Goal: Transaction & Acquisition: Book appointment/travel/reservation

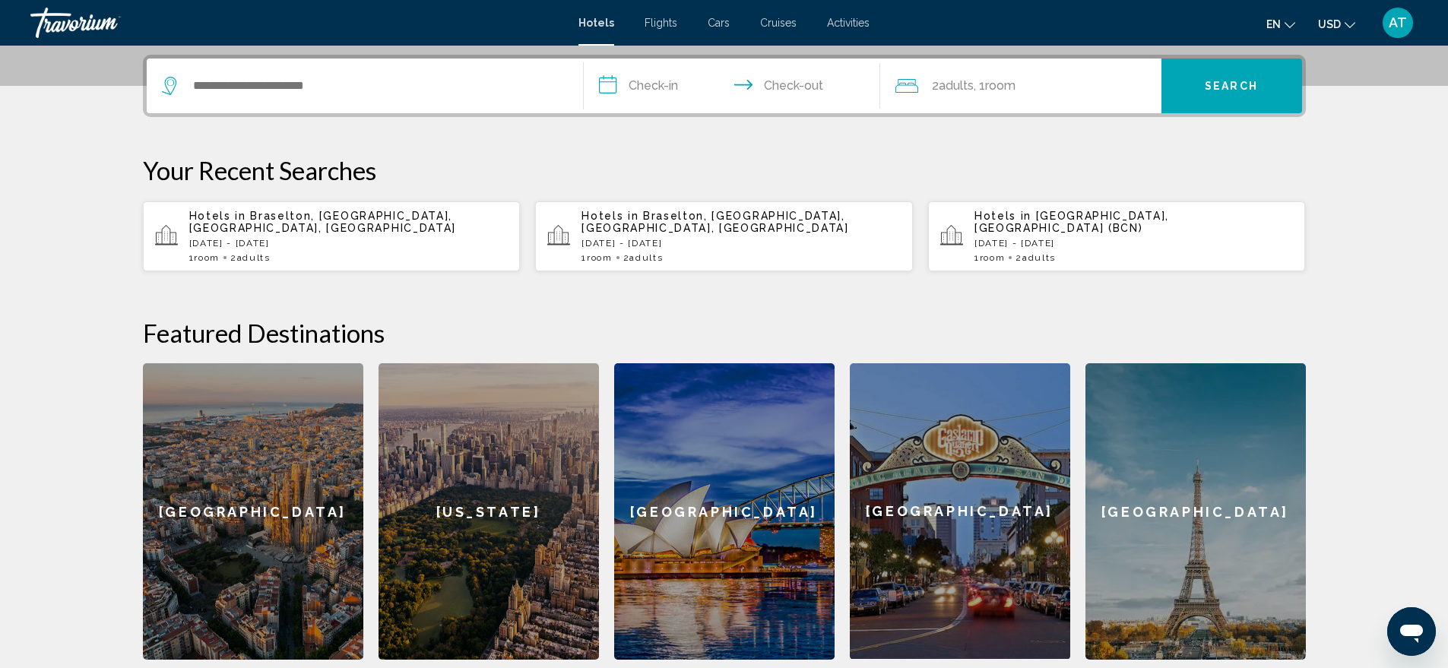
scroll to position [76, 0]
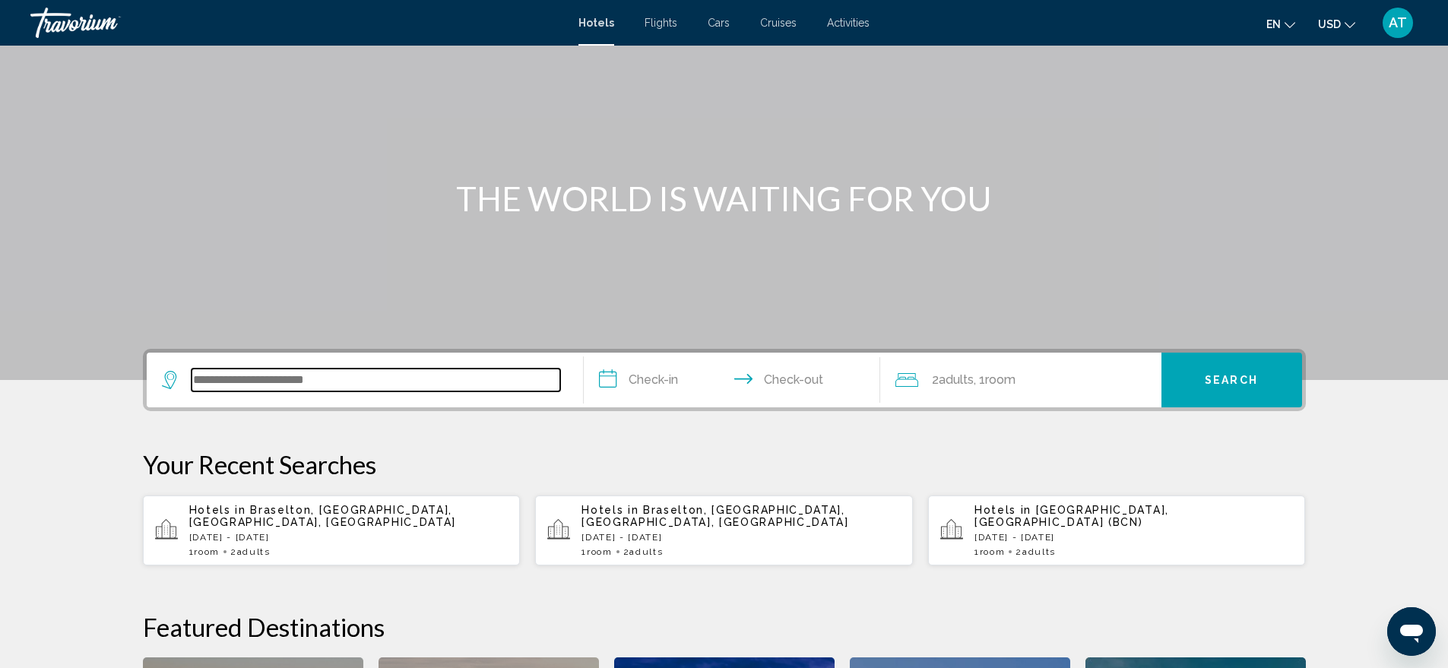
click at [369, 381] on input "Search widget" at bounding box center [376, 380] width 369 height 23
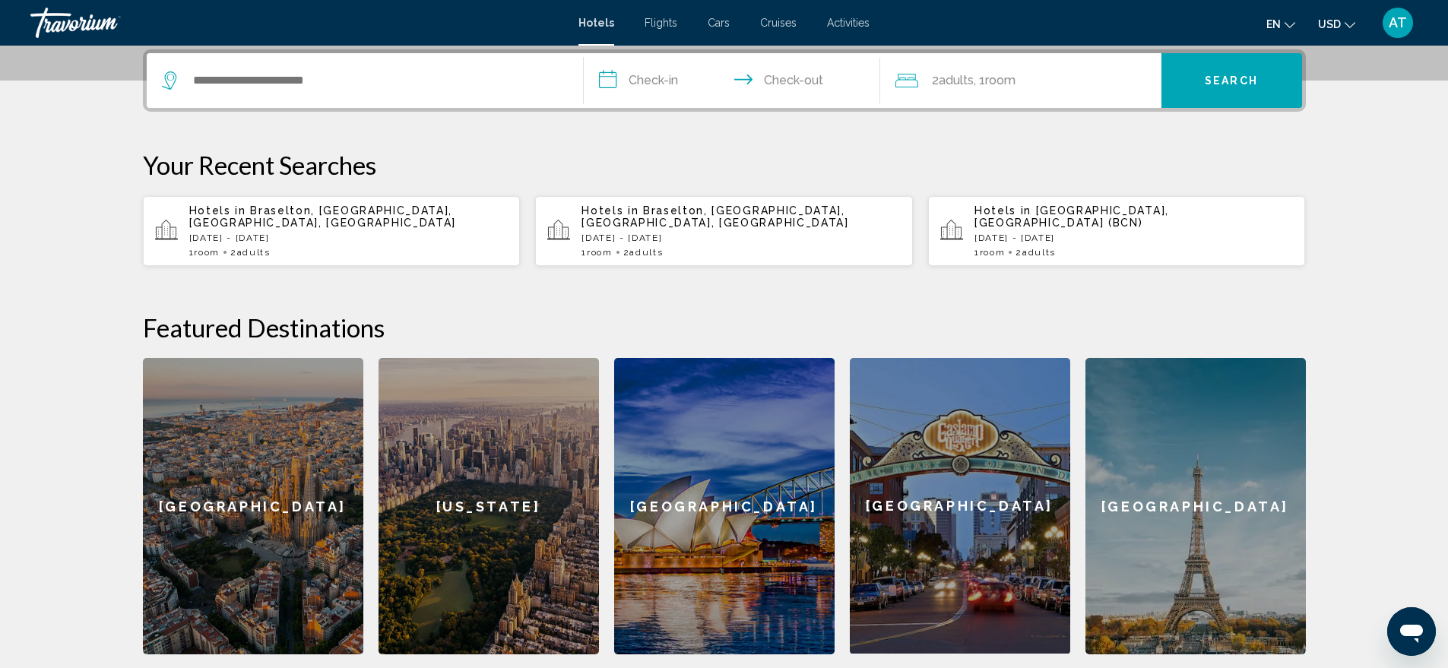
click at [712, 21] on span "Cars" at bounding box center [719, 23] width 22 height 12
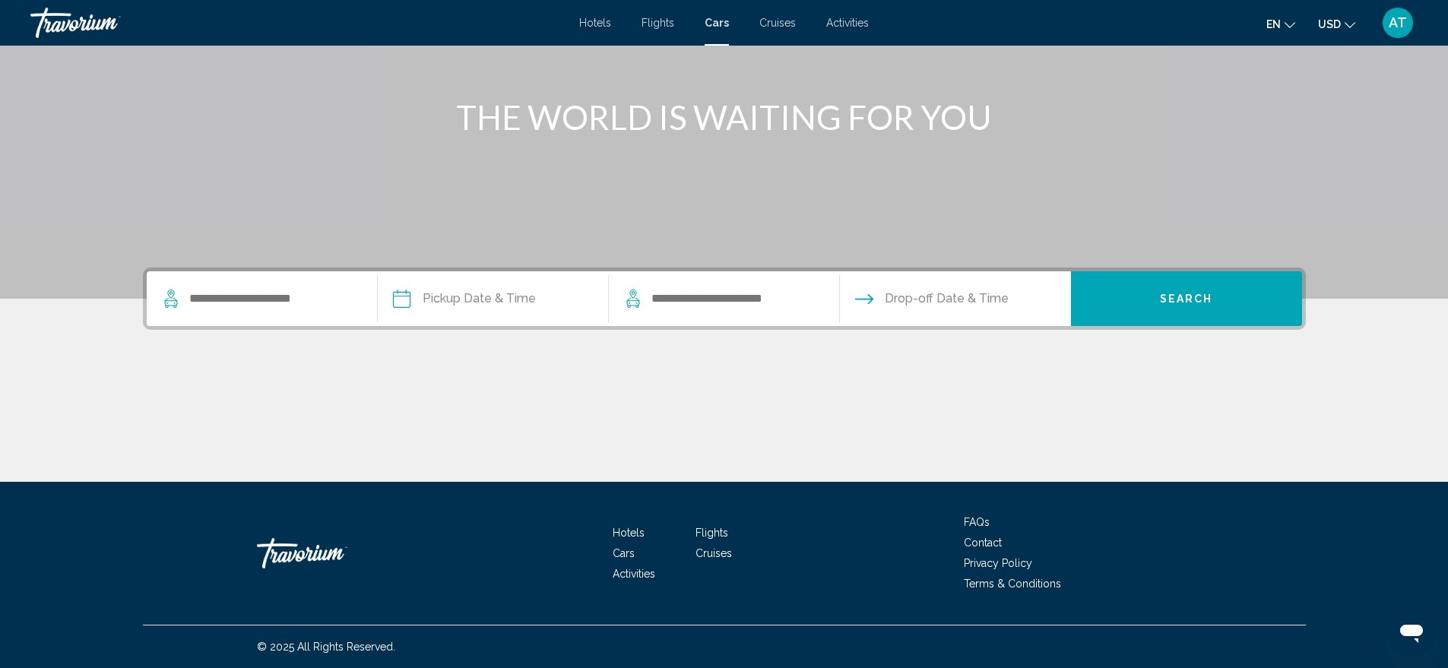
scroll to position [157, 0]
click at [593, 24] on span "Hotels" at bounding box center [595, 23] width 32 height 12
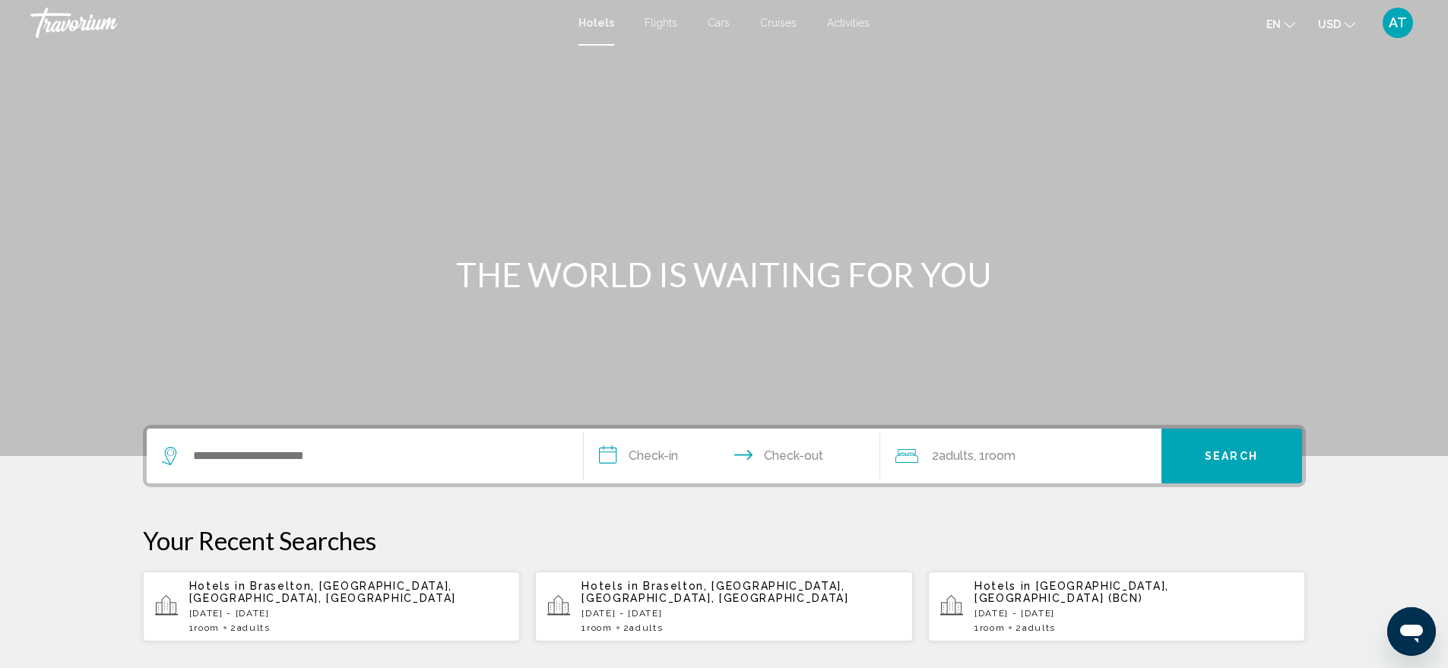
click at [650, 22] on span "Flights" at bounding box center [661, 23] width 33 height 12
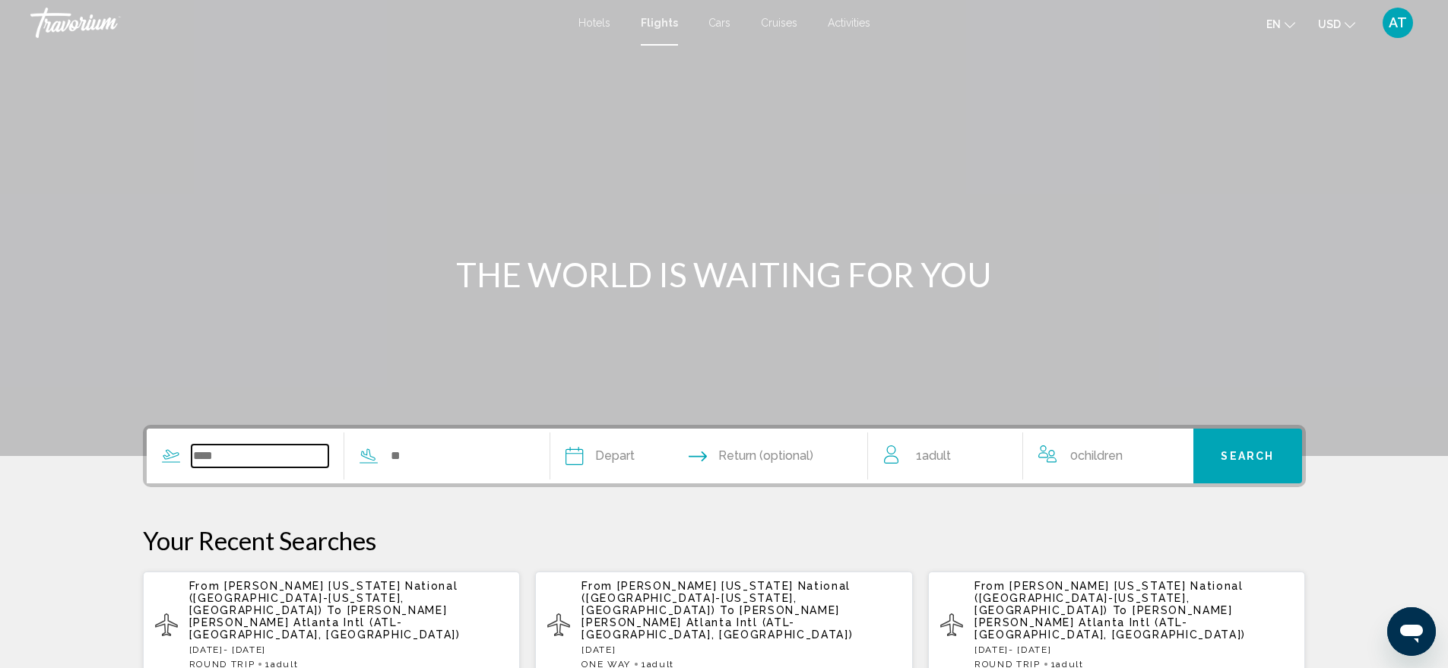
click at [229, 456] on input "Search widget" at bounding box center [261, 456] width 138 height 23
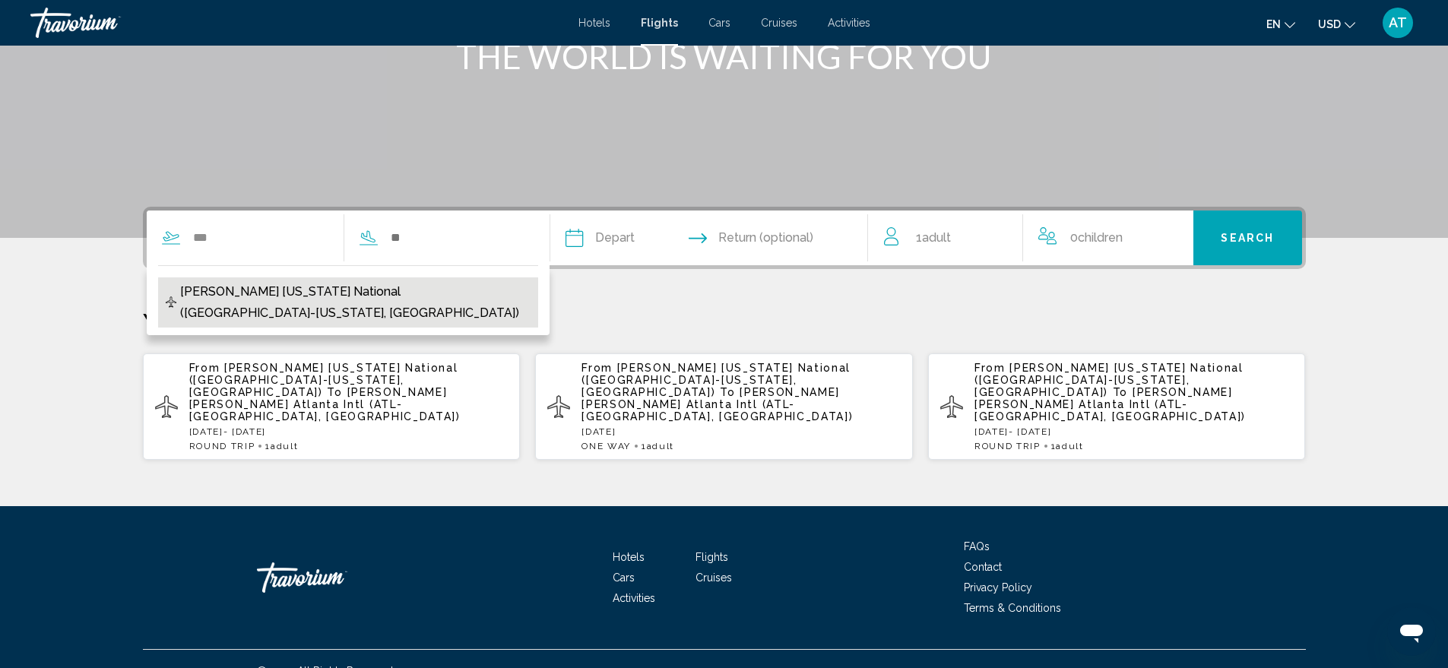
click at [325, 296] on span "[PERSON_NAME] [US_STATE] National ([GEOGRAPHIC_DATA]-[US_STATE], [GEOGRAPHIC_DA…" at bounding box center [355, 302] width 350 height 43
type input "**********"
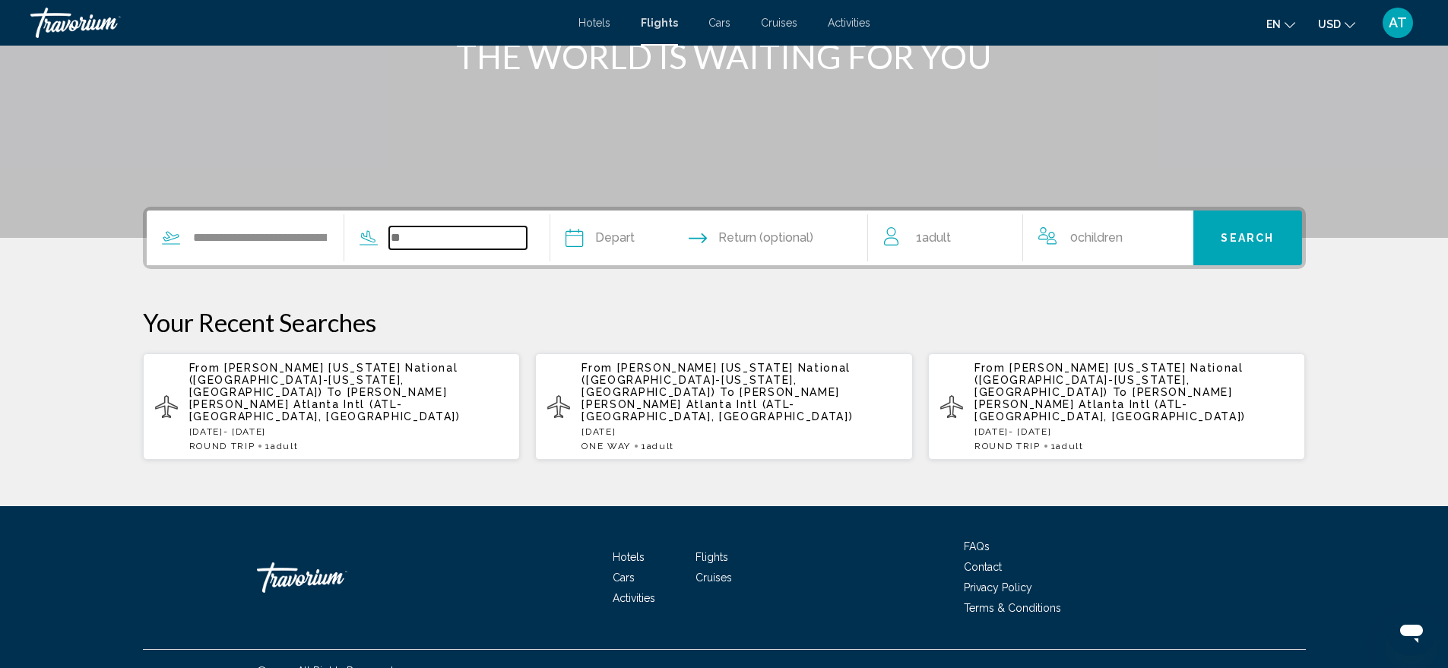
click at [450, 241] on input "Search widget" at bounding box center [458, 238] width 138 height 23
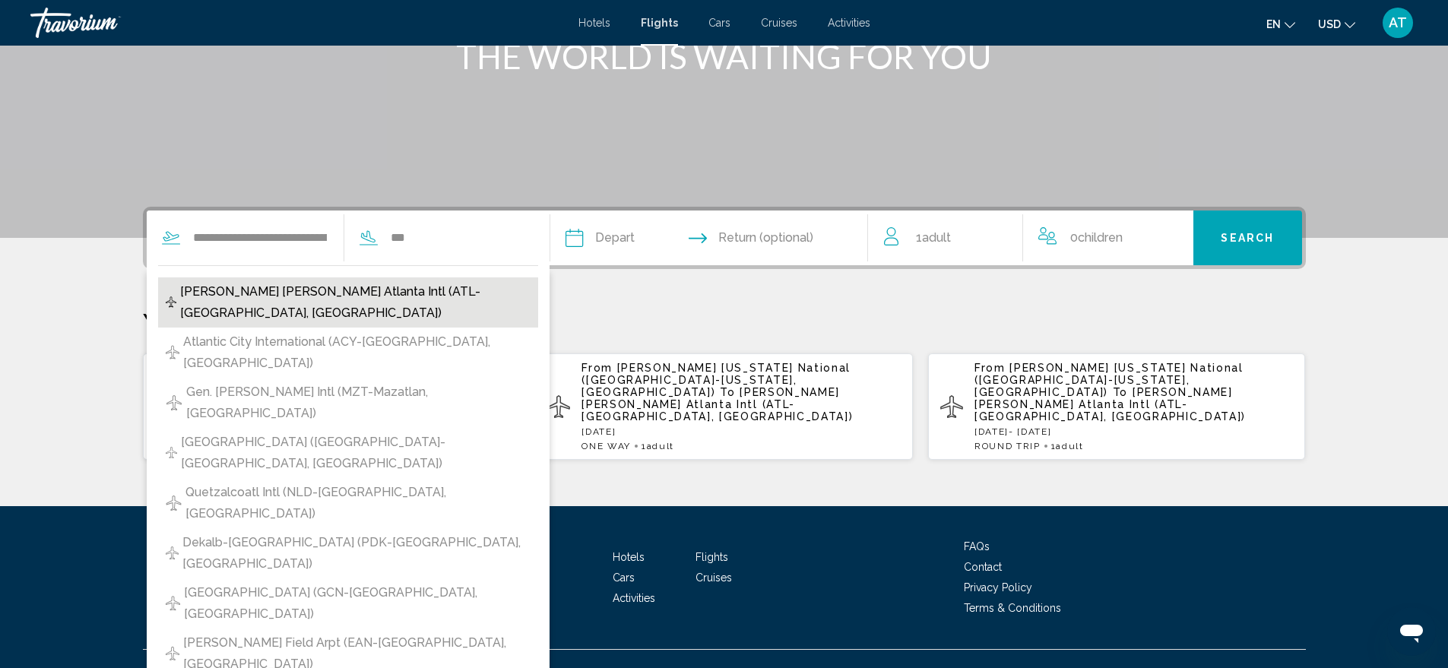
click at [329, 288] on span "[PERSON_NAME] [PERSON_NAME] Atlanta Intl (ATL-[GEOGRAPHIC_DATA], [GEOGRAPHIC_DA…" at bounding box center [355, 302] width 350 height 43
type input "**********"
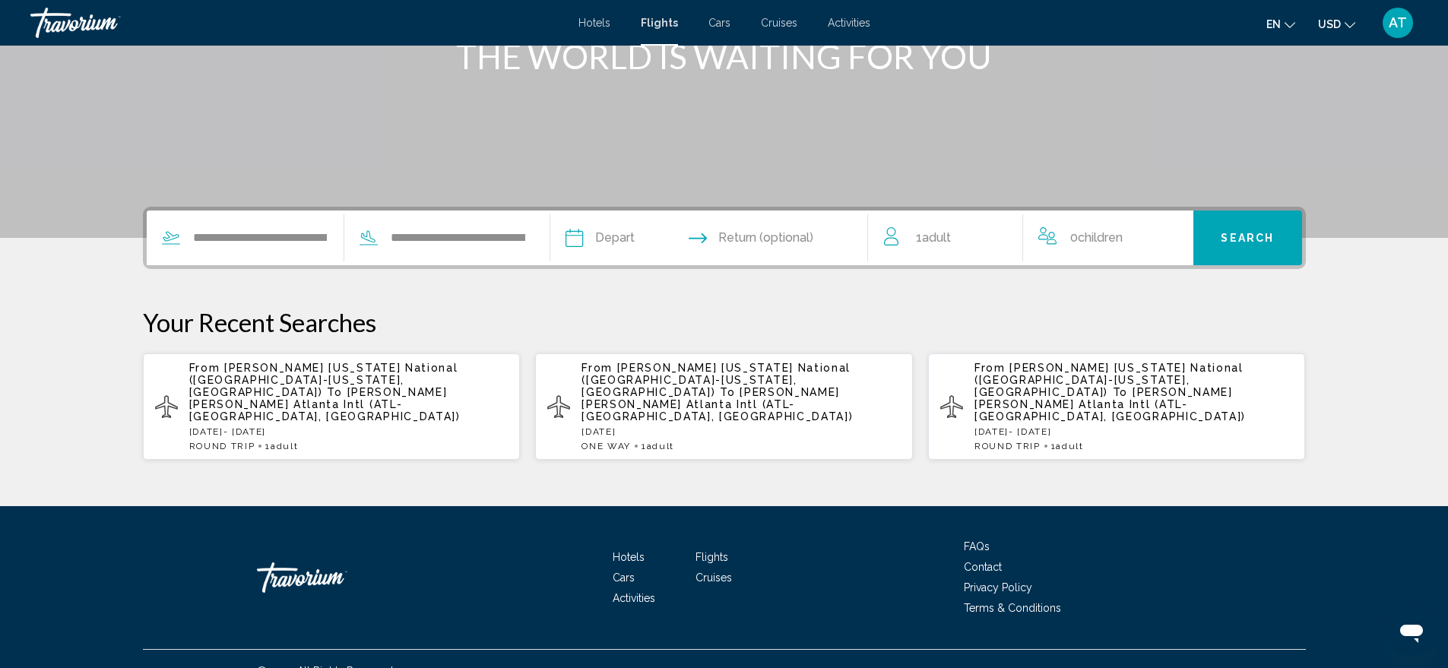
click at [665, 234] on input "Depart date" at bounding box center [640, 240] width 157 height 59
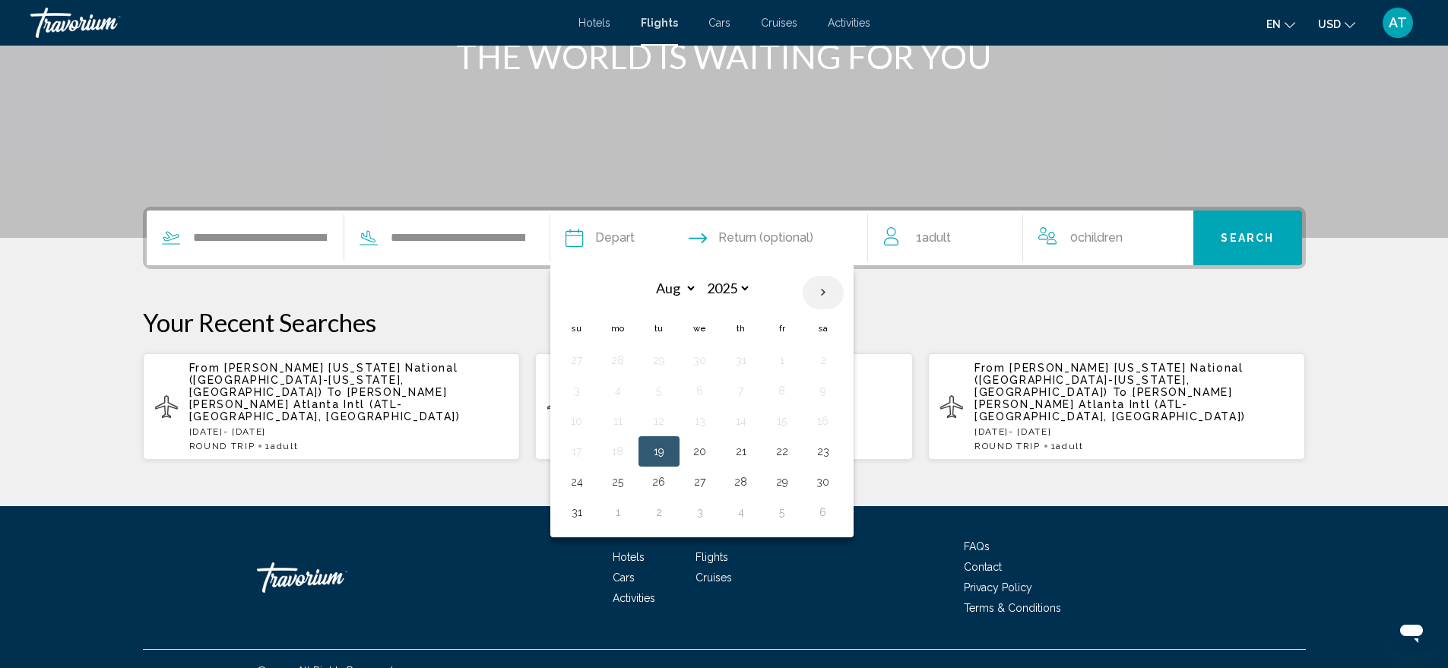
click at [844, 287] on th "Next month" at bounding box center [823, 292] width 41 height 33
select select "*"
click at [753, 388] on button "11" at bounding box center [741, 390] width 24 height 21
type input "**********"
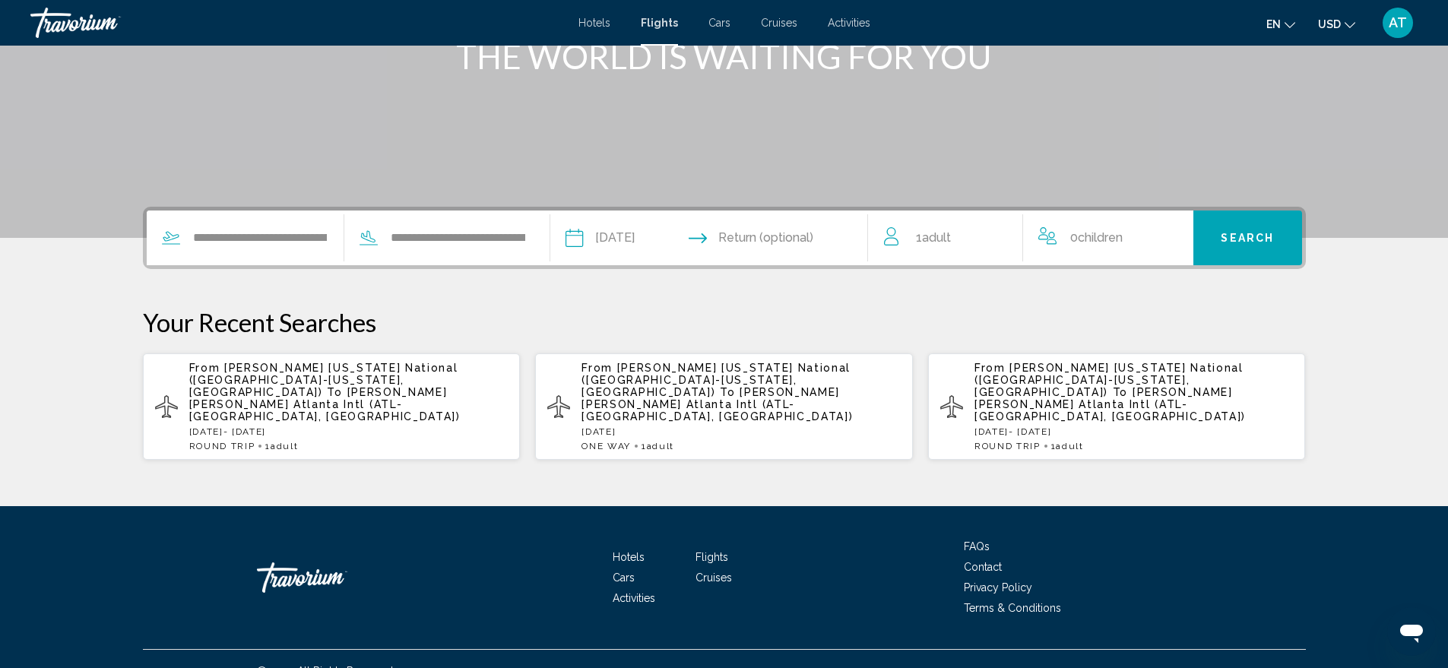
click at [774, 237] on input "Return date" at bounding box center [795, 240] width 157 height 59
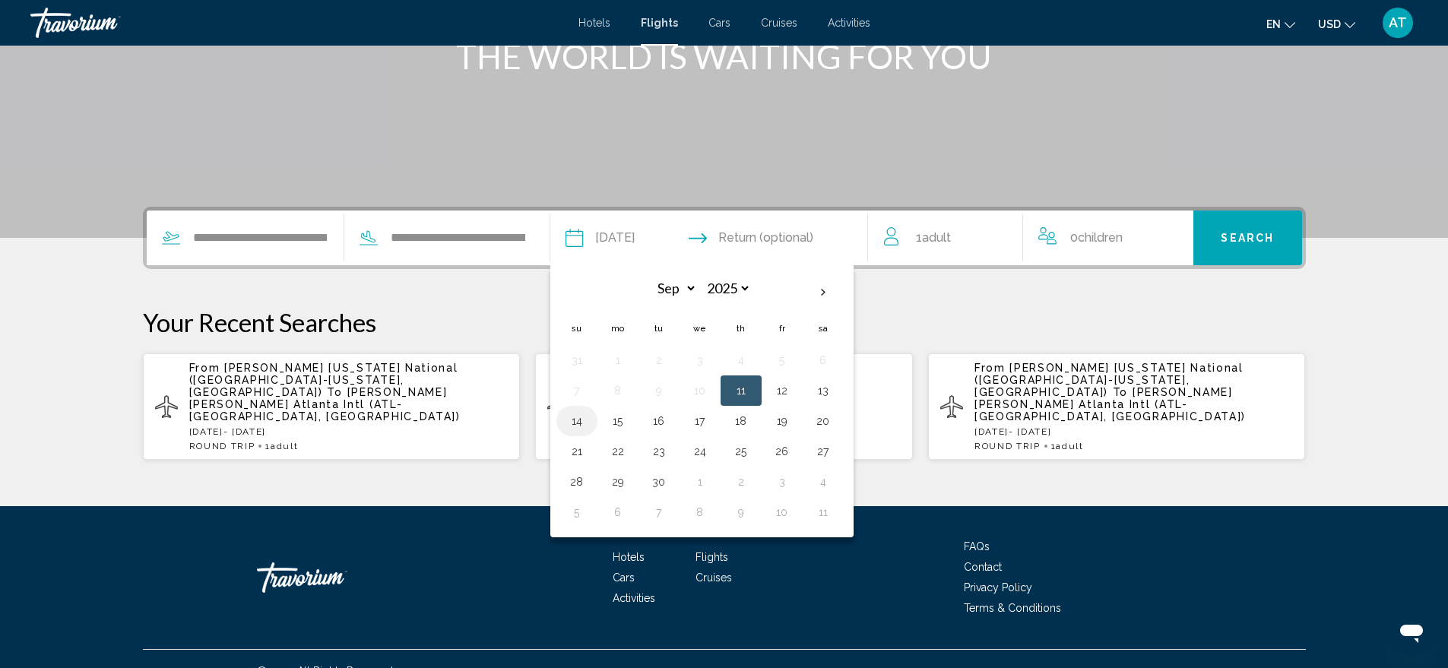
click at [589, 420] on button "14" at bounding box center [577, 420] width 24 height 21
type input "**********"
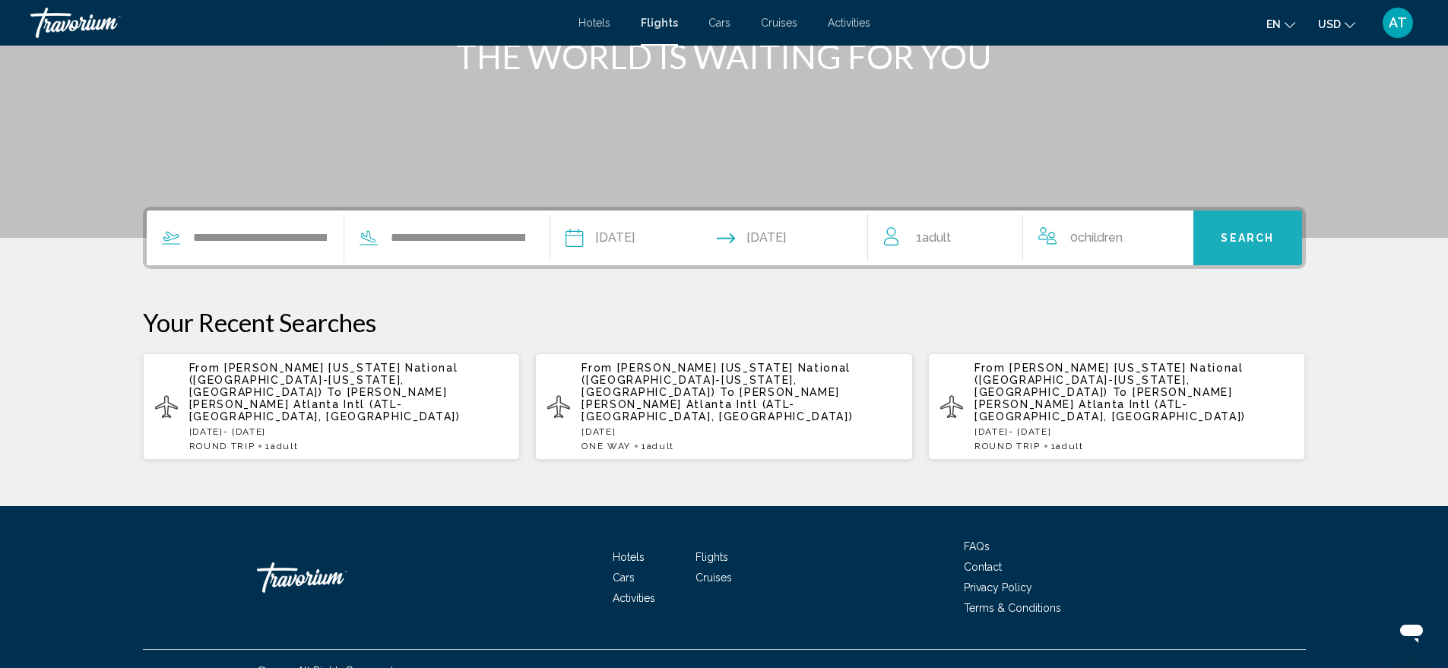
click at [1260, 233] on span "Search" at bounding box center [1247, 239] width 53 height 12
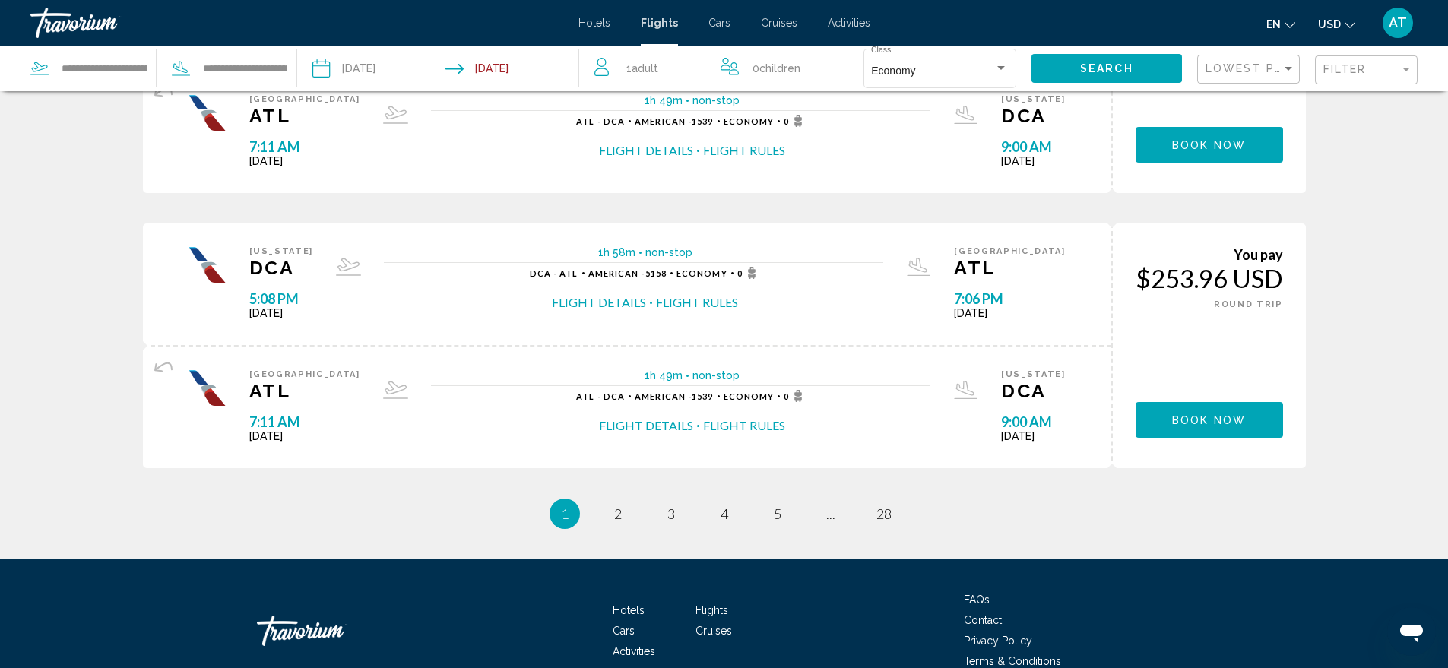
scroll to position [1368, 0]
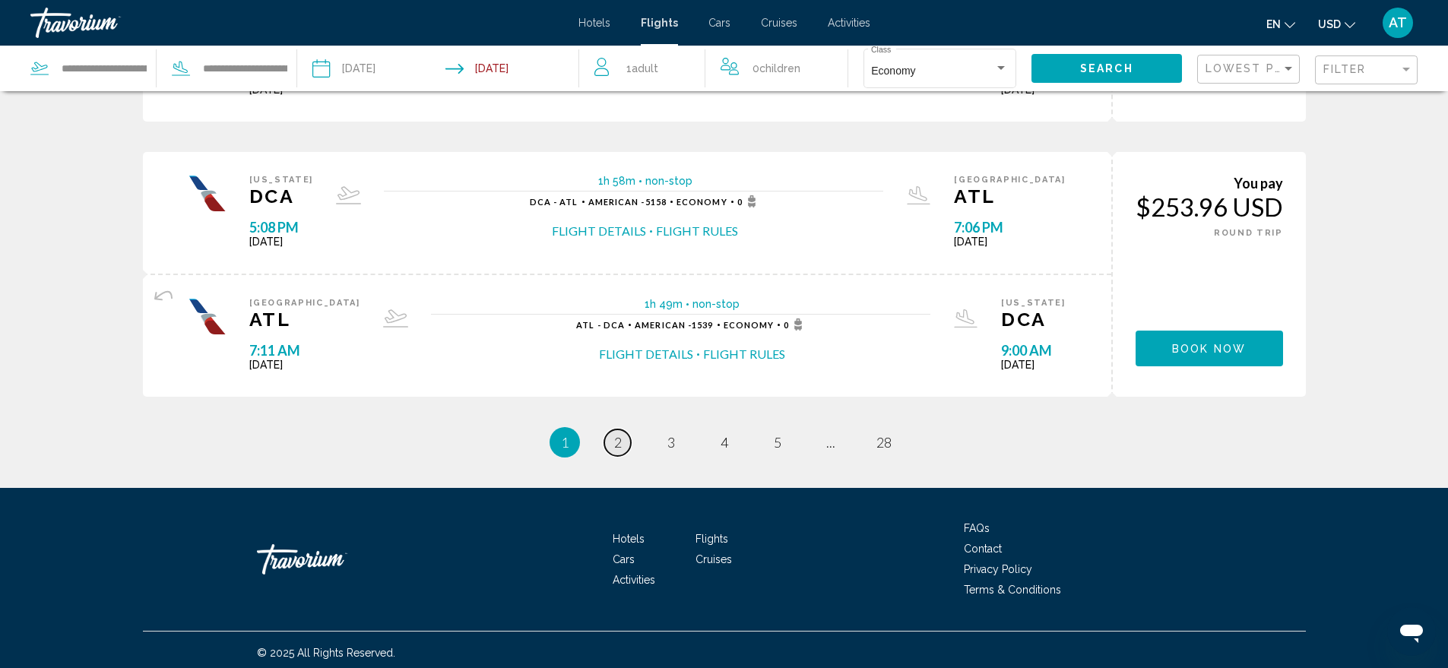
click at [618, 441] on span "2" at bounding box center [618, 442] width 8 height 17
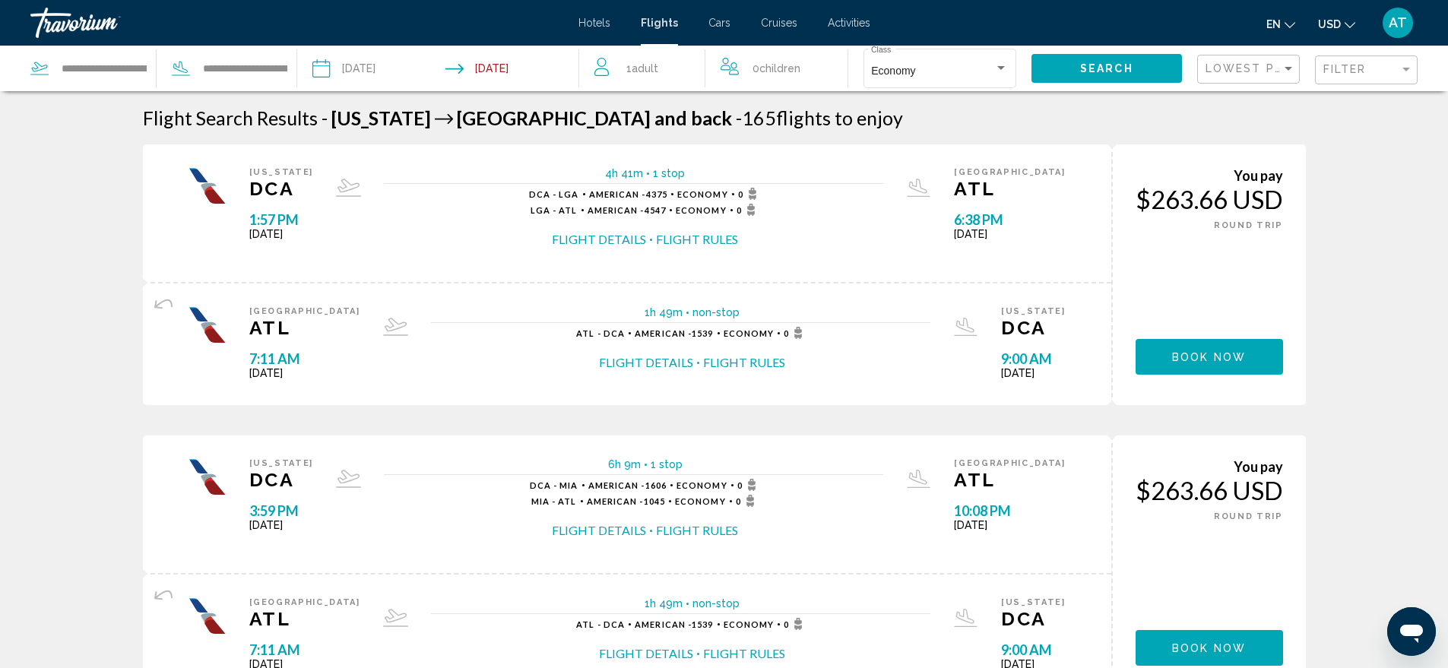
click at [483, 74] on input "Return date: Sep 14, 2025" at bounding box center [516, 71] width 140 height 50
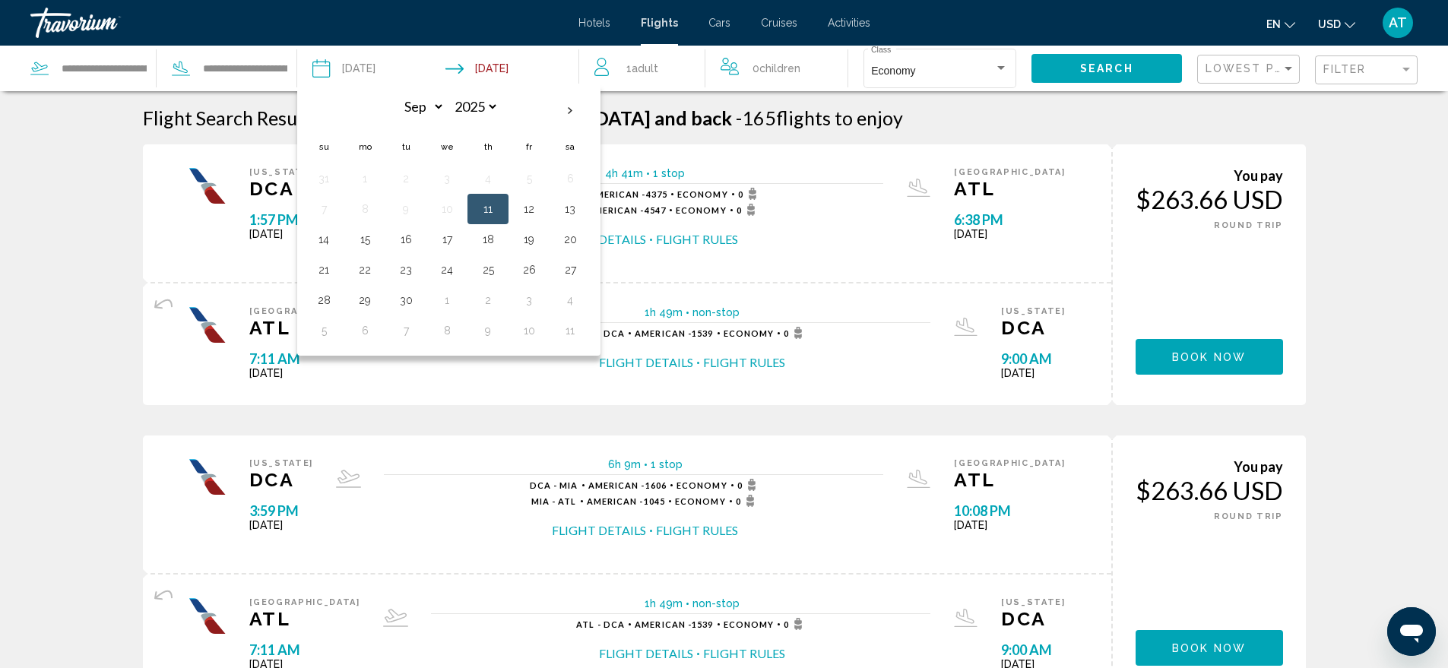
click at [482, 209] on button "11" at bounding box center [488, 208] width 24 height 21
type input "**********"
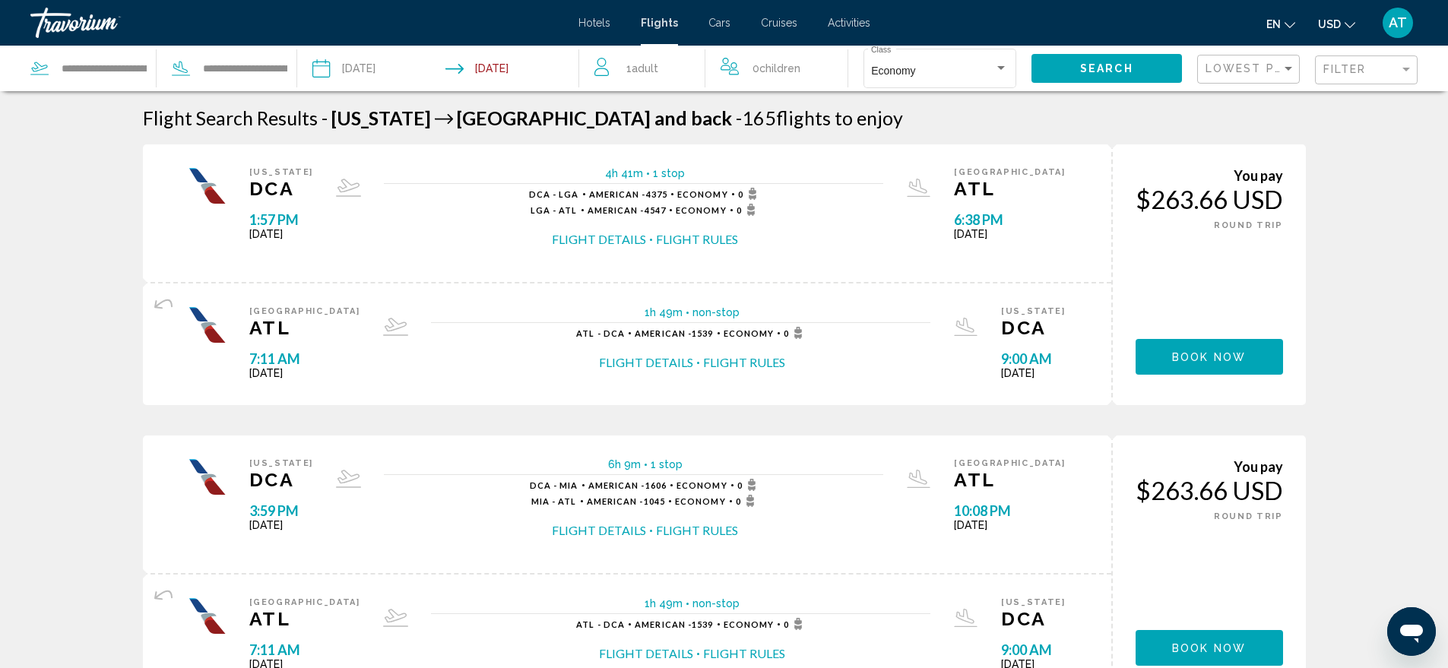
click at [1114, 66] on span "Search" at bounding box center [1106, 69] width 53 height 12
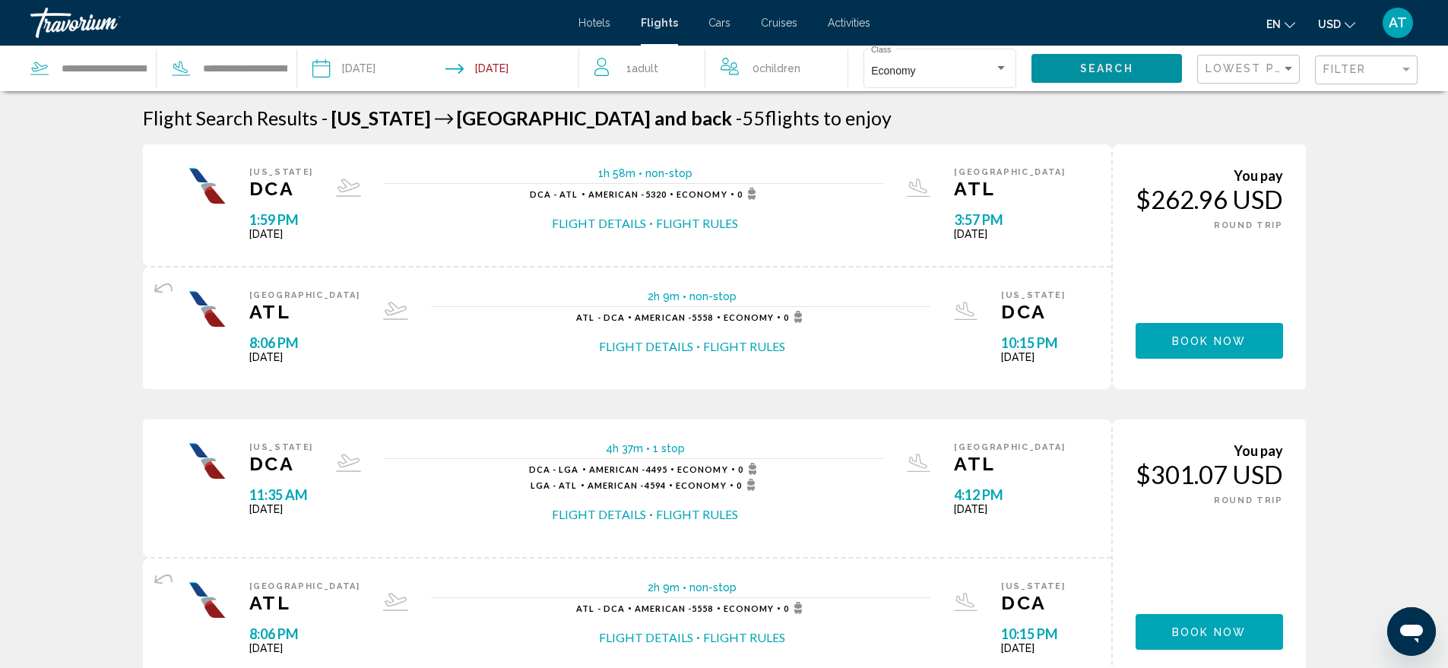
click at [588, 23] on span "Hotels" at bounding box center [594, 23] width 32 height 12
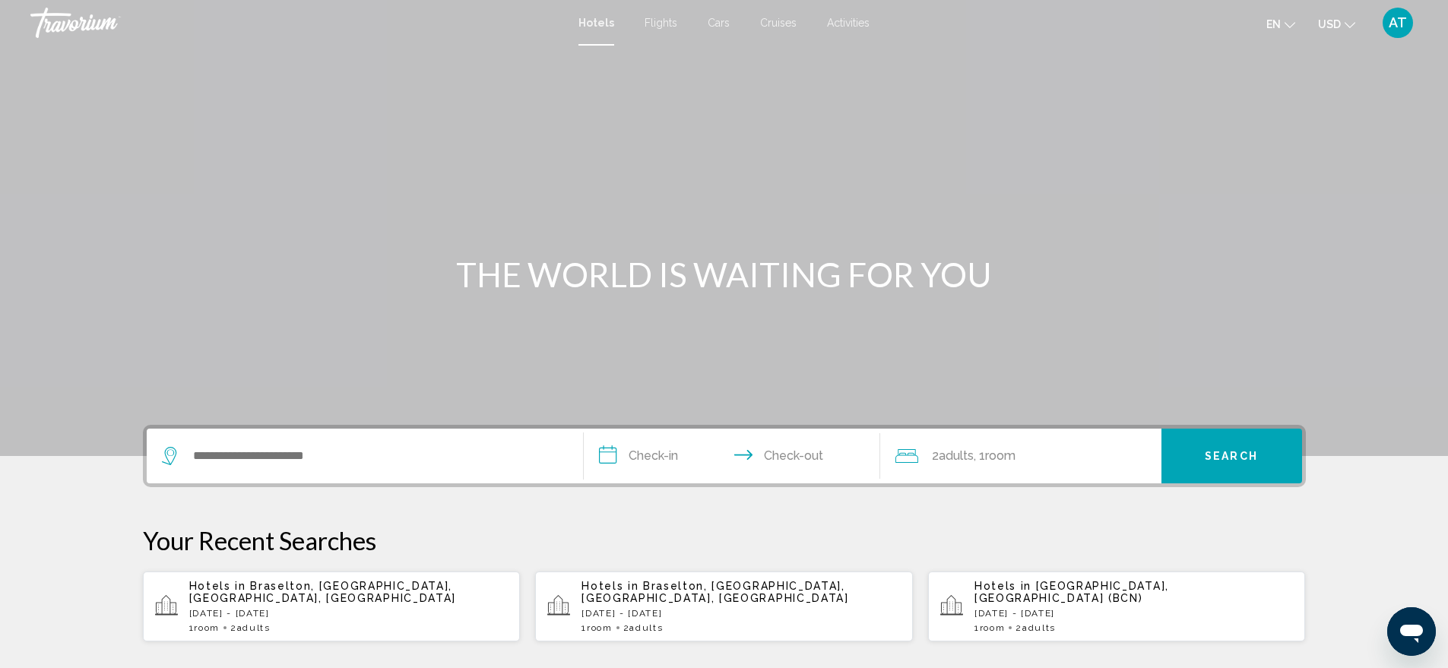
click at [661, 22] on span "Flights" at bounding box center [661, 23] width 33 height 12
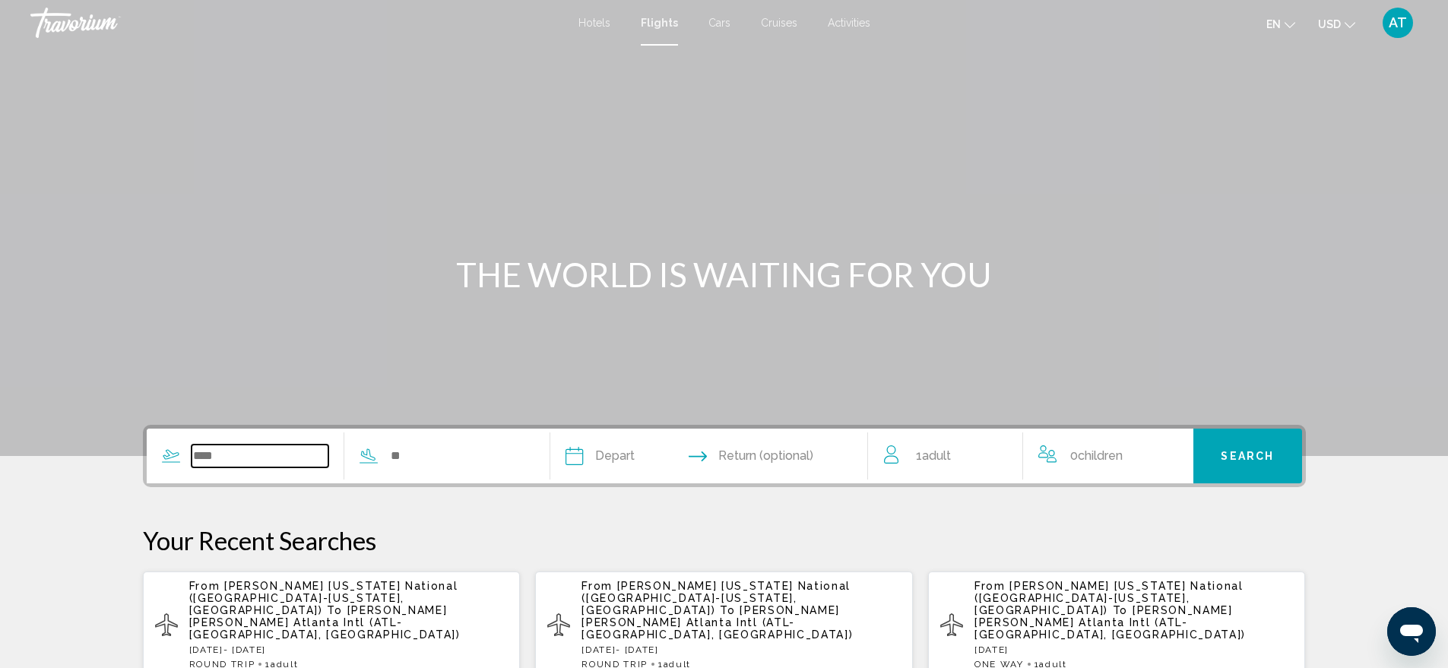
click at [269, 458] on input "Search widget" at bounding box center [261, 456] width 138 height 23
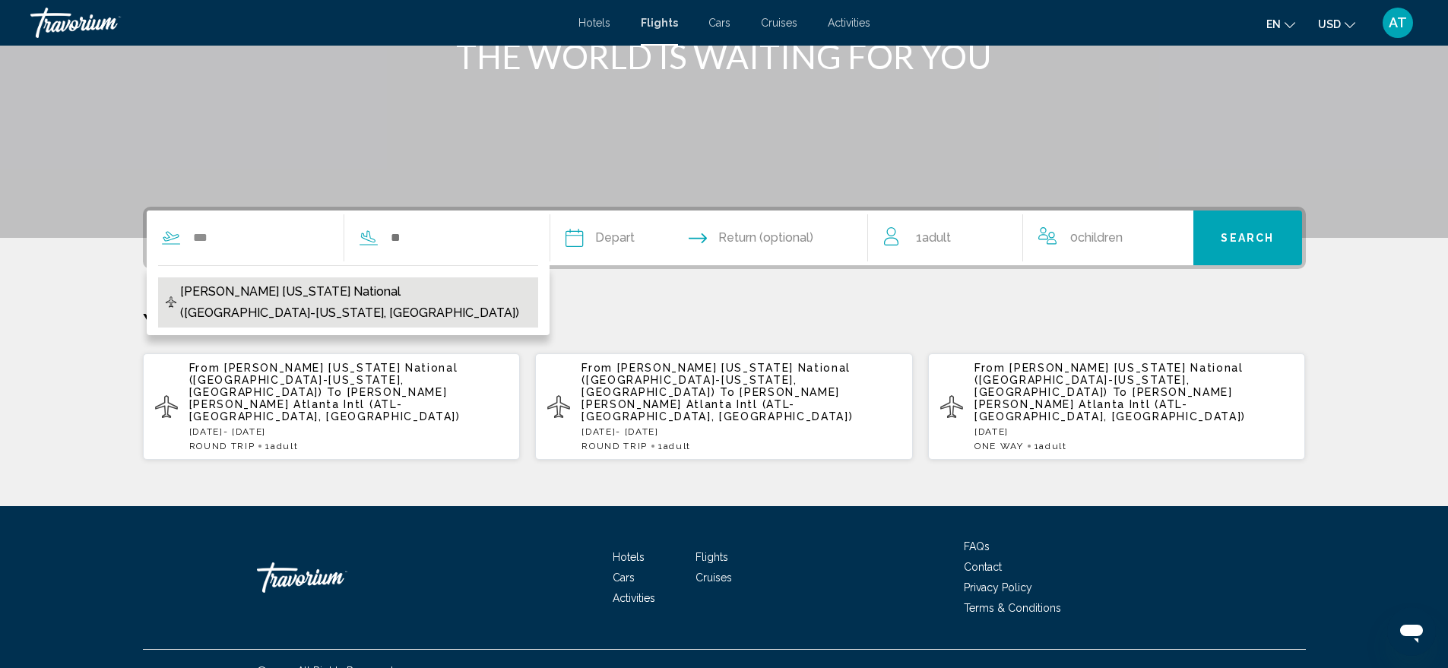
click at [312, 293] on span "[PERSON_NAME] [US_STATE] National ([GEOGRAPHIC_DATA]-[US_STATE], [GEOGRAPHIC_DA…" at bounding box center [355, 302] width 350 height 43
type input "**********"
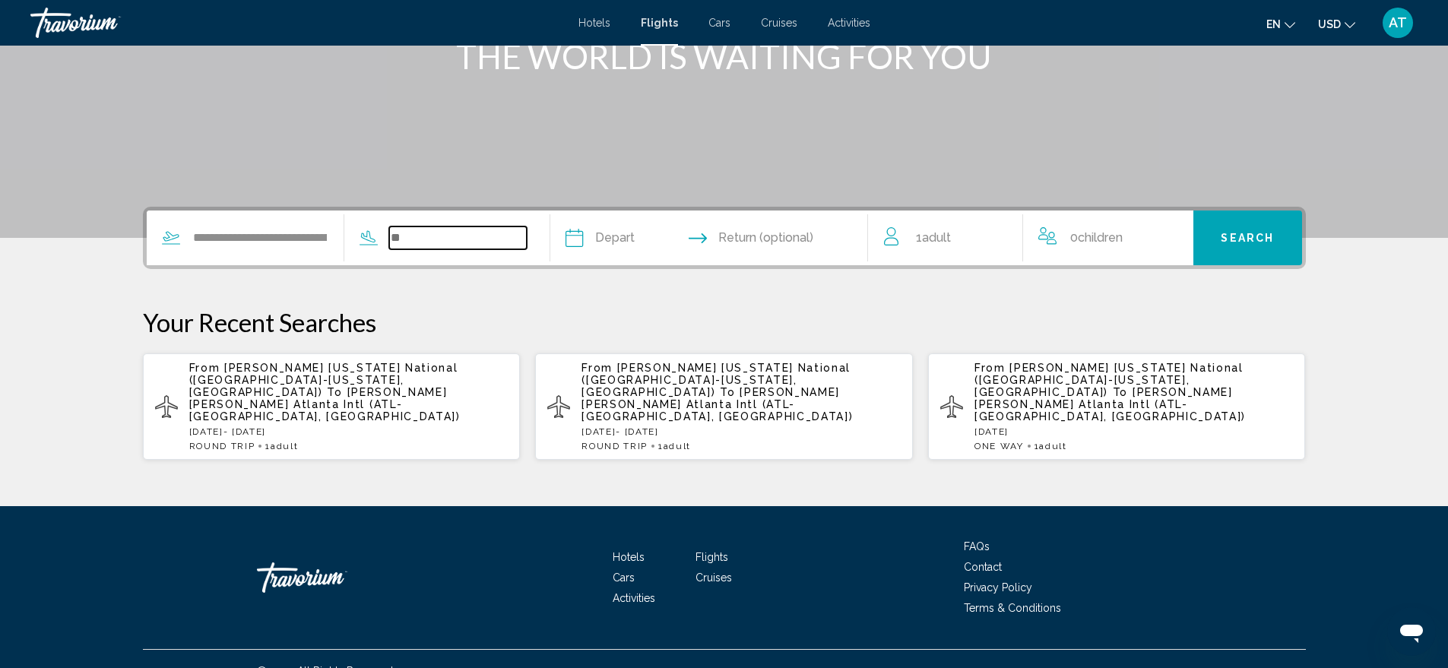
click at [430, 236] on input "Search widget" at bounding box center [458, 238] width 138 height 23
type input "*"
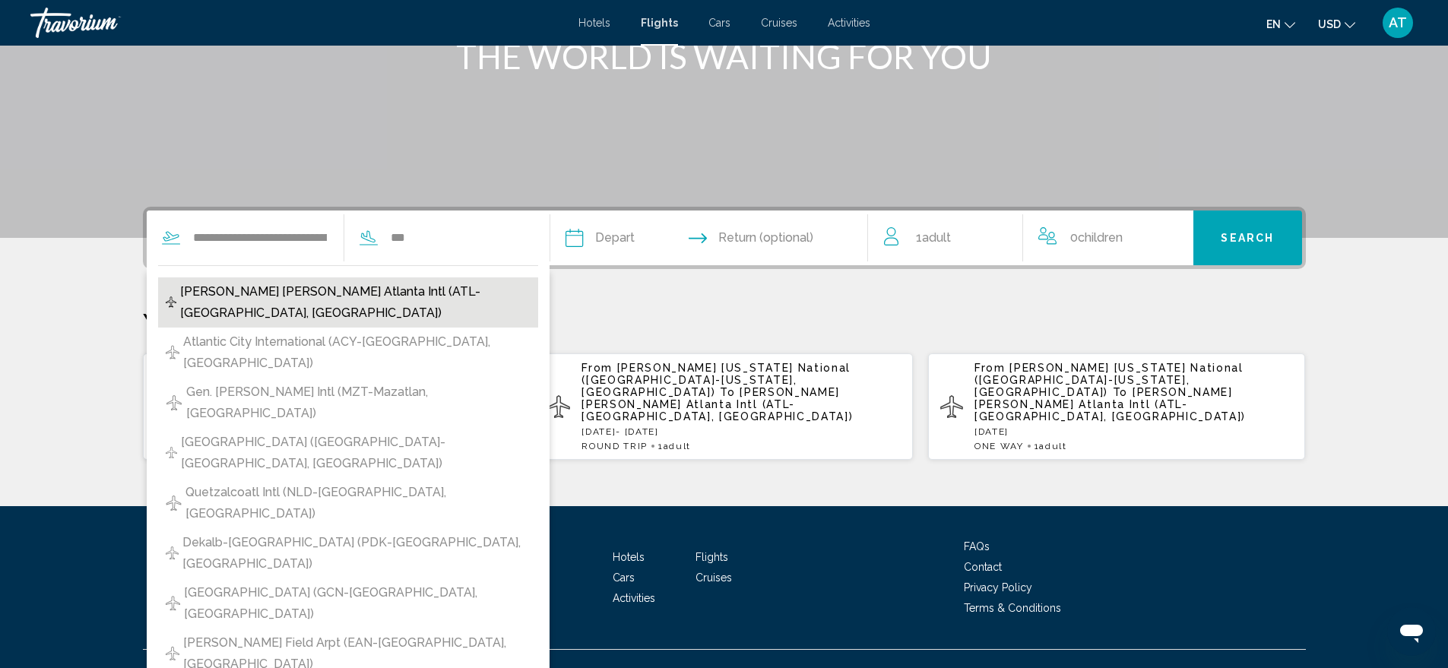
click at [348, 288] on span "[PERSON_NAME] [PERSON_NAME] Atlanta Intl (ATL-[GEOGRAPHIC_DATA], [GEOGRAPHIC_DA…" at bounding box center [355, 302] width 350 height 43
type input "**********"
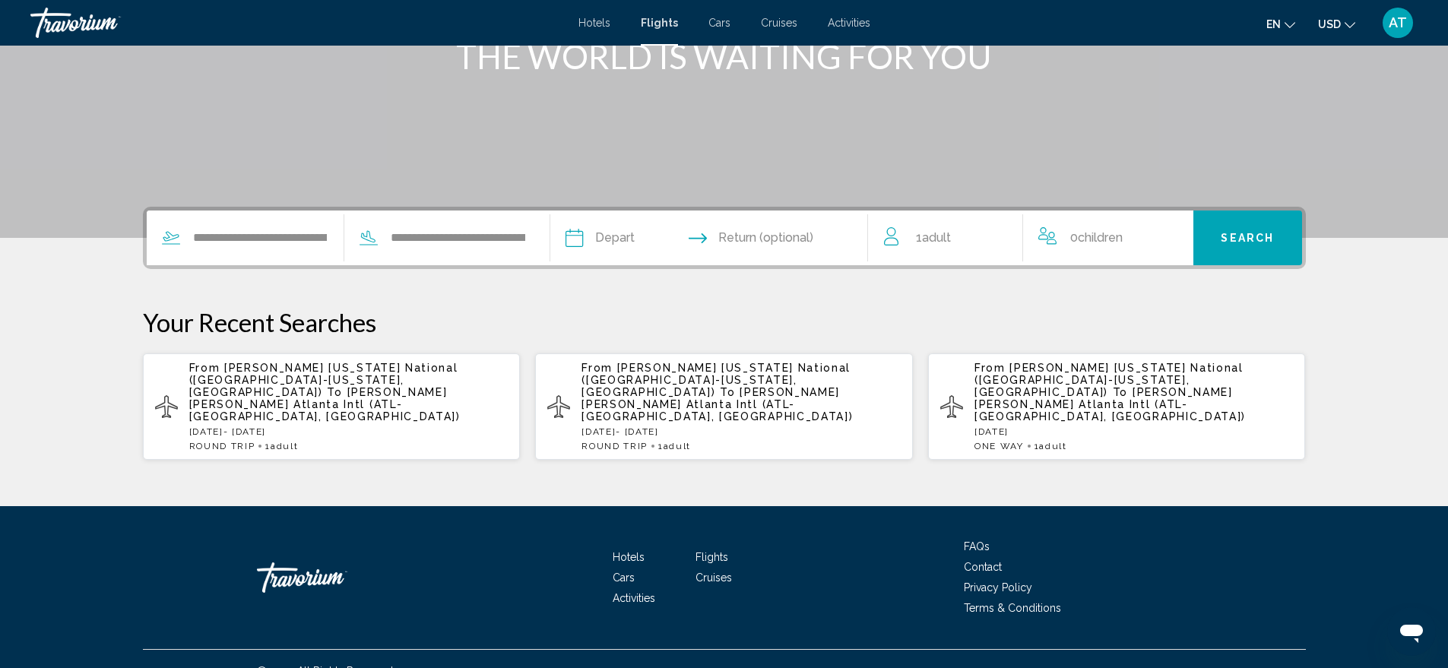
click at [651, 243] on input "Depart date" at bounding box center [640, 240] width 157 height 59
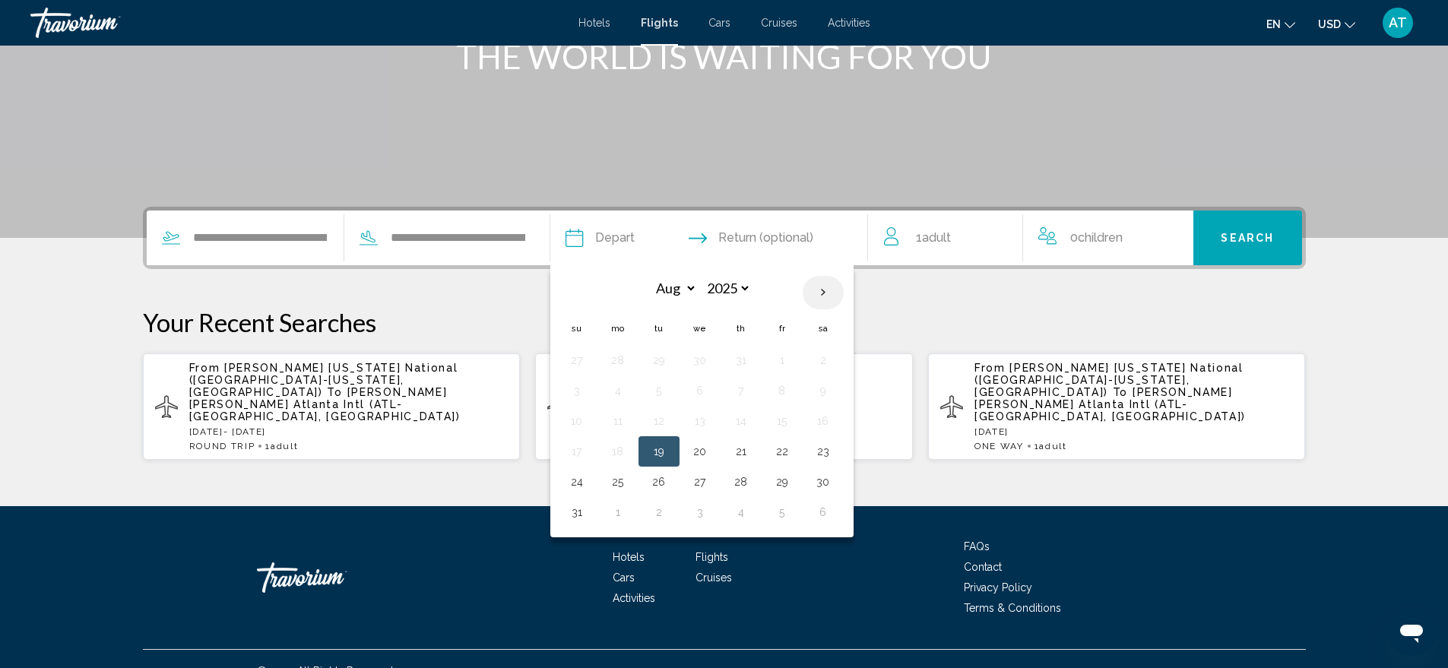
click at [844, 292] on th "Next month" at bounding box center [823, 292] width 41 height 33
select select "*"
click at [753, 392] on button "11" at bounding box center [741, 390] width 24 height 21
type input "**********"
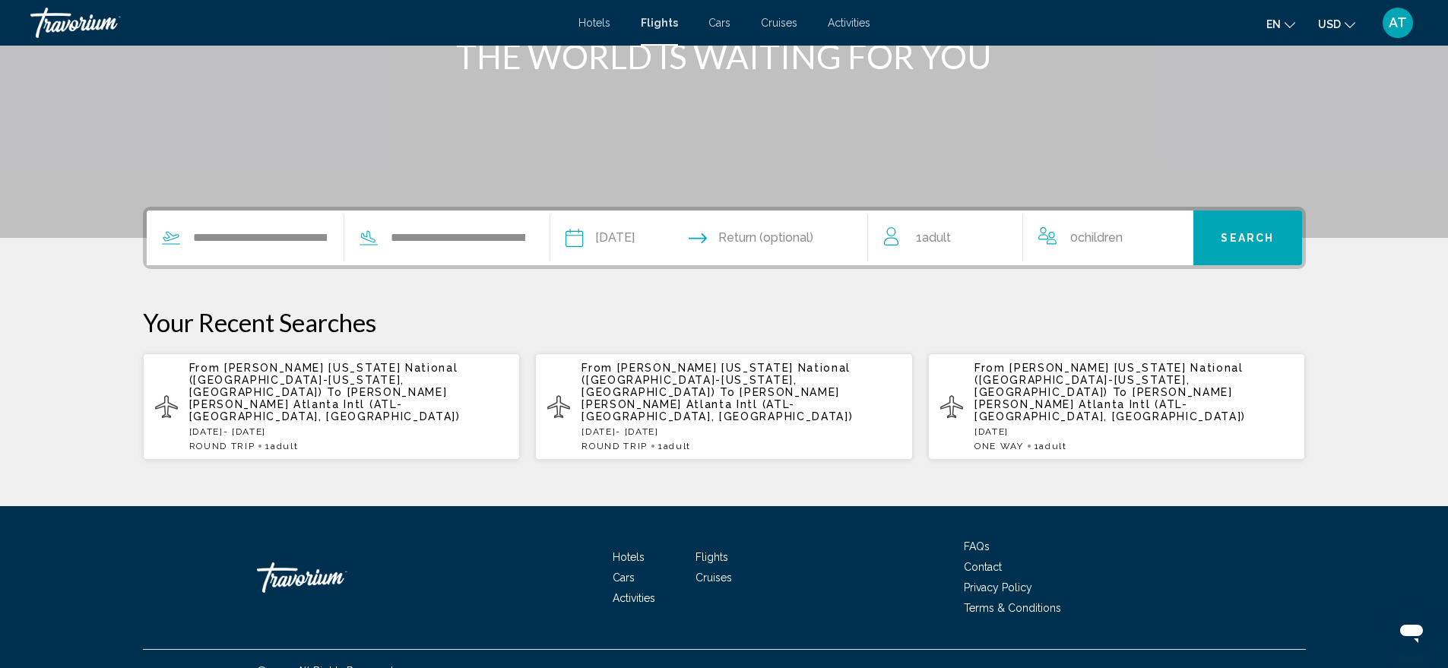
click at [1219, 238] on button "Search" at bounding box center [1247, 238] width 109 height 55
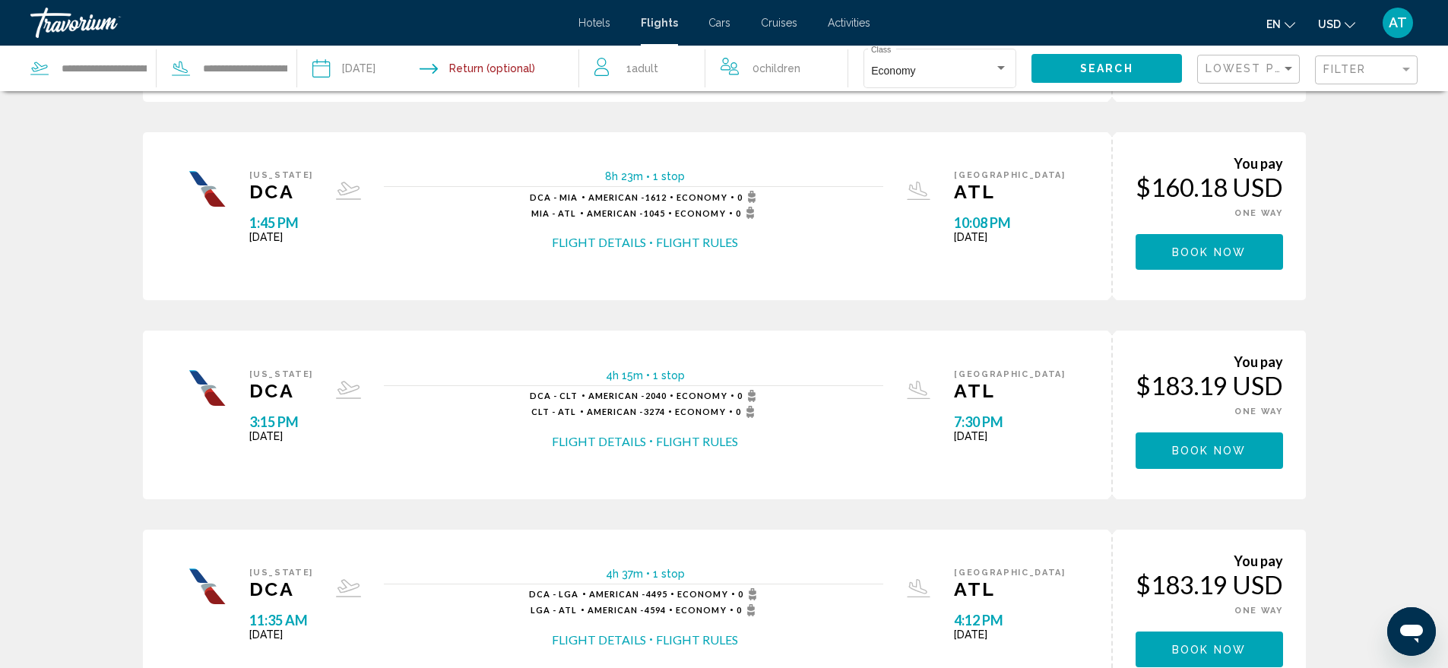
scroll to position [912, 0]
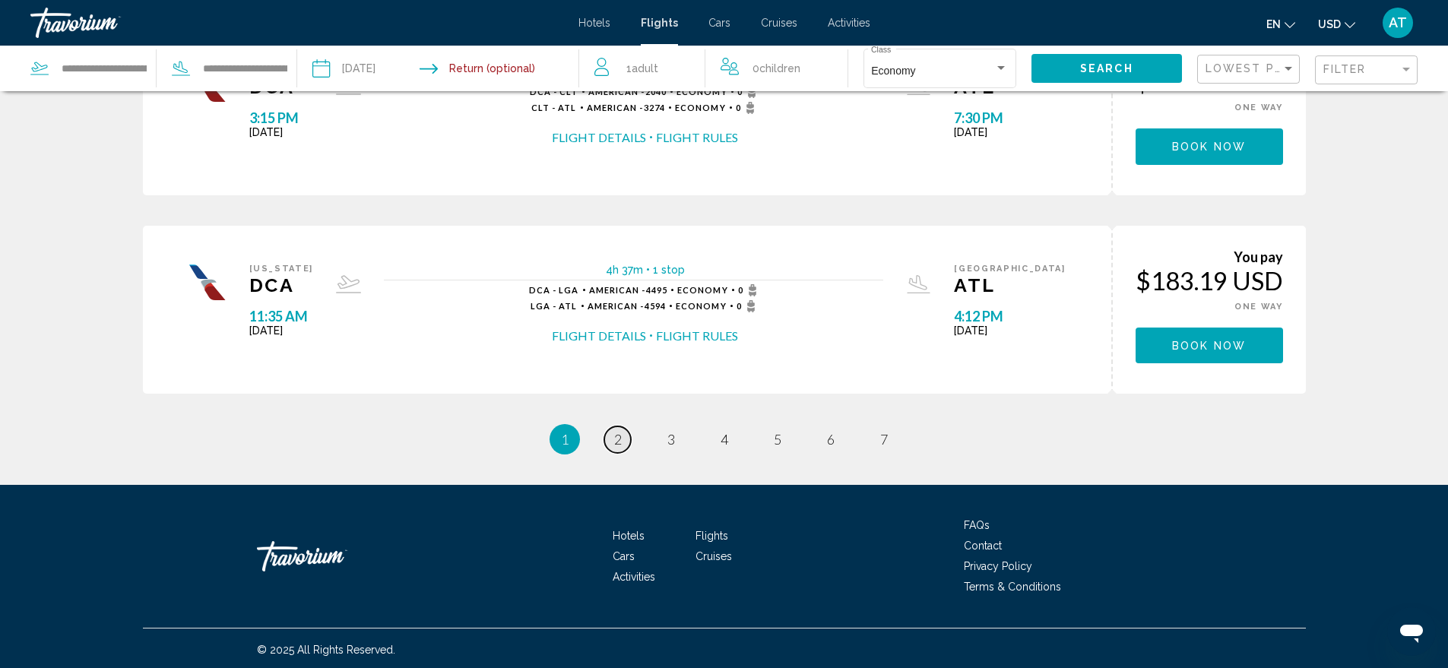
click at [623, 437] on link "page 2" at bounding box center [617, 439] width 27 height 27
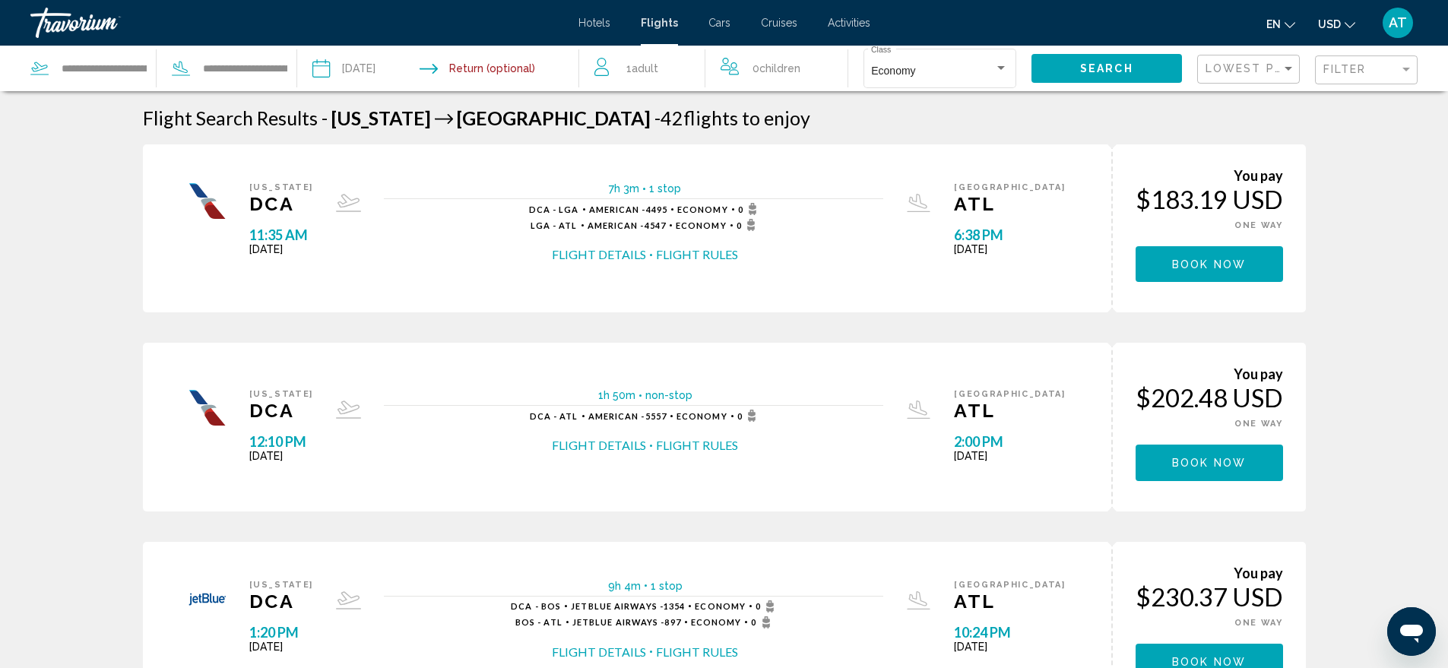
scroll to position [912, 0]
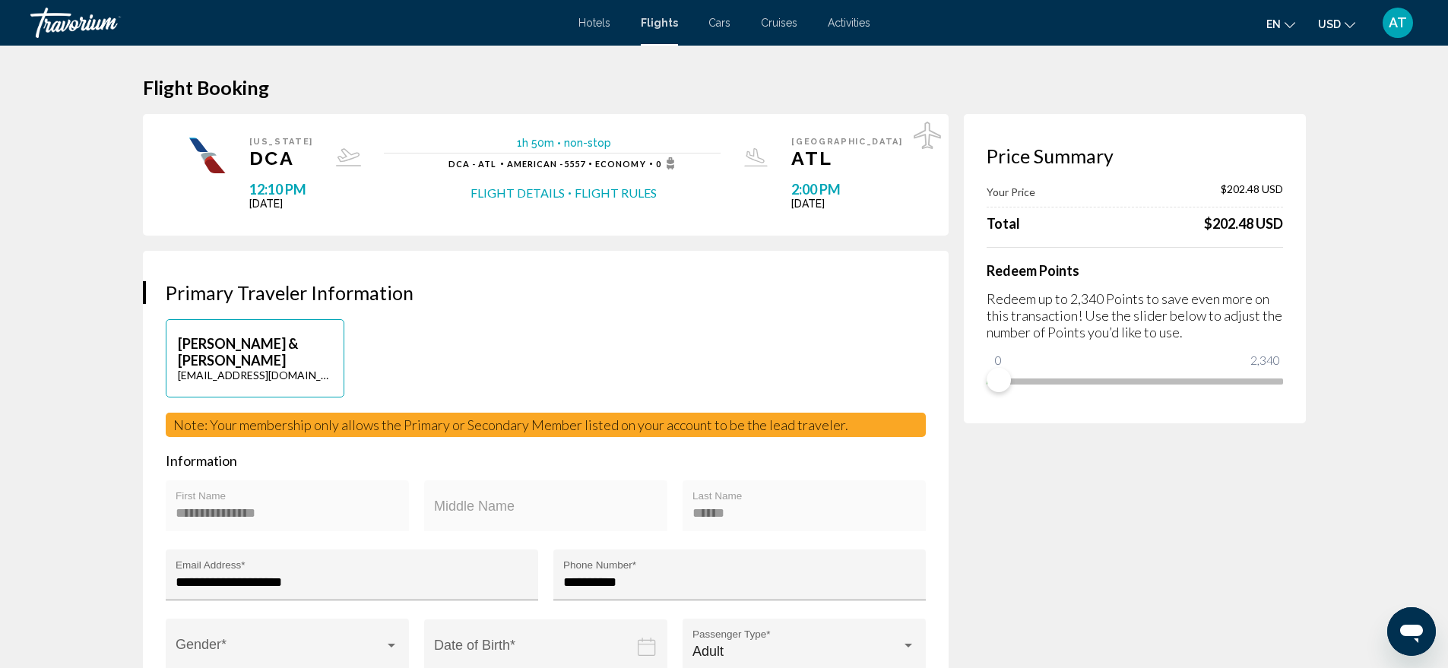
click at [721, 21] on span "Cars" at bounding box center [719, 23] width 22 height 12
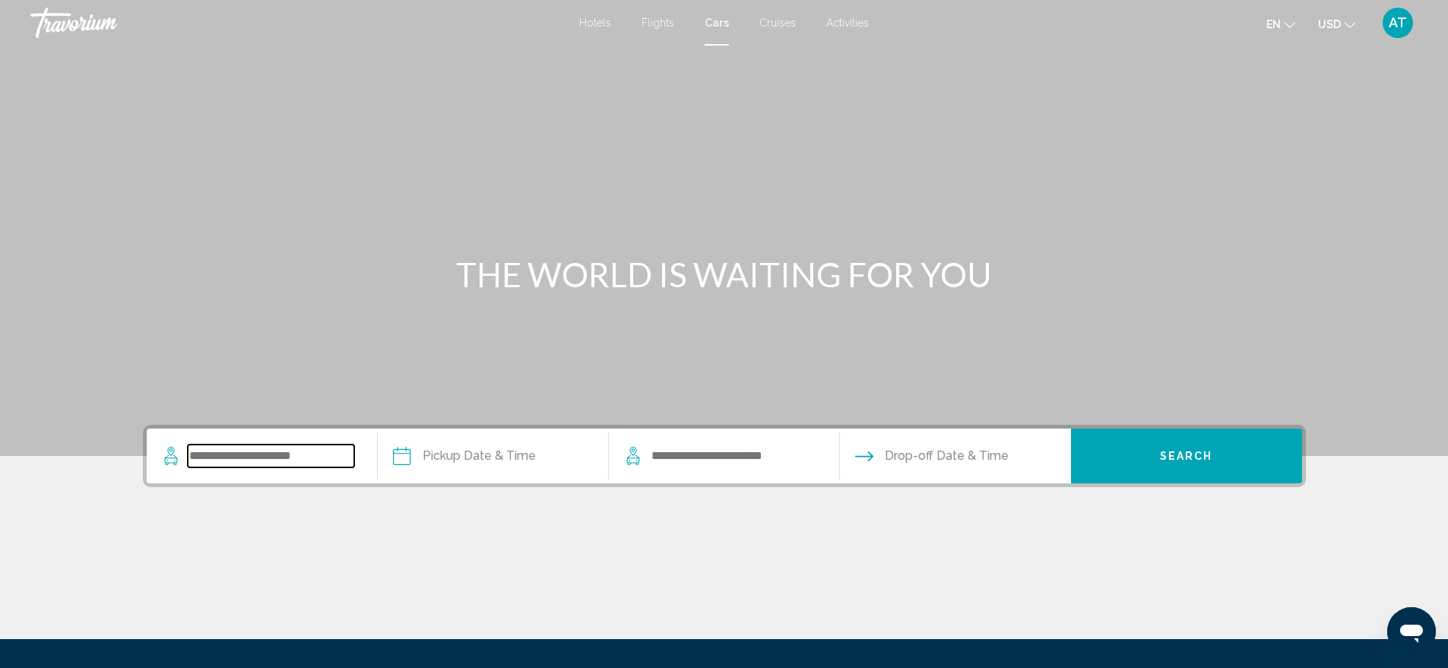
click at [275, 458] on input "Search widget" at bounding box center [271, 456] width 166 height 23
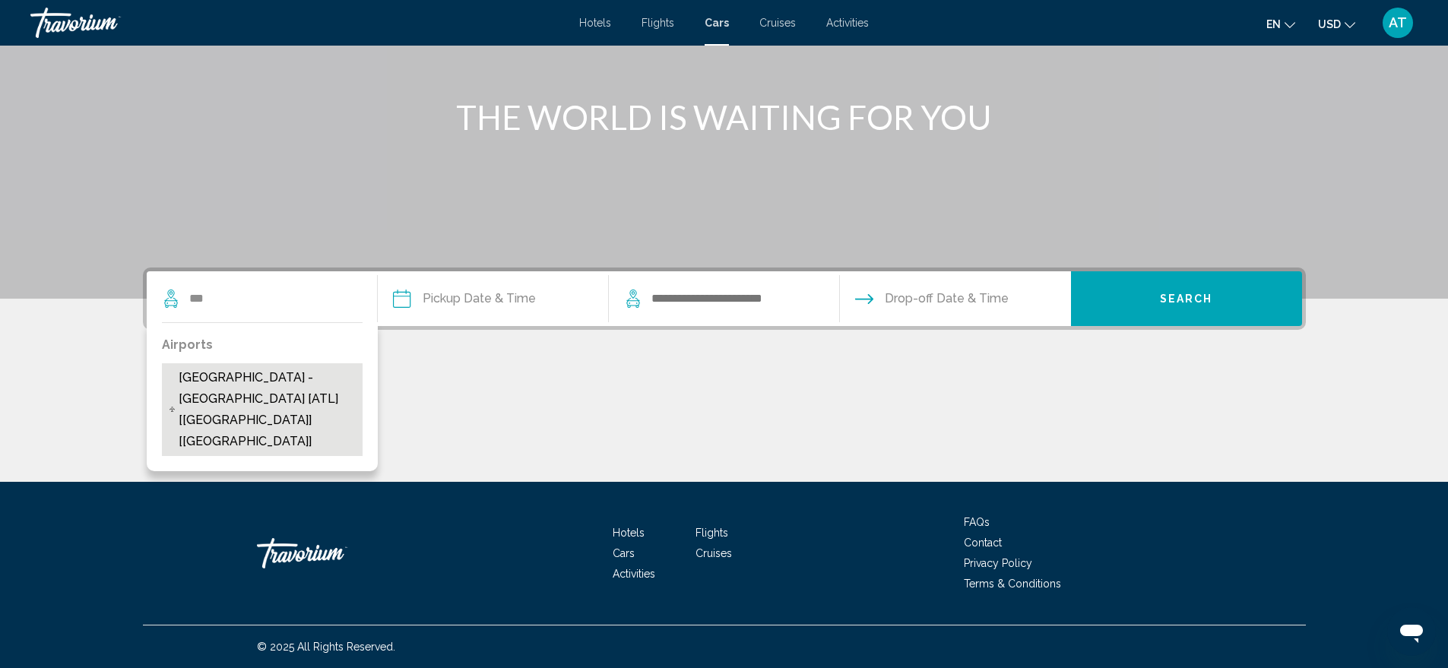
click at [233, 382] on span "[GEOGRAPHIC_DATA] - [GEOGRAPHIC_DATA] [ATL] [[GEOGRAPHIC_DATA]] [[GEOGRAPHIC_DA…" at bounding box center [267, 409] width 176 height 85
type input "**********"
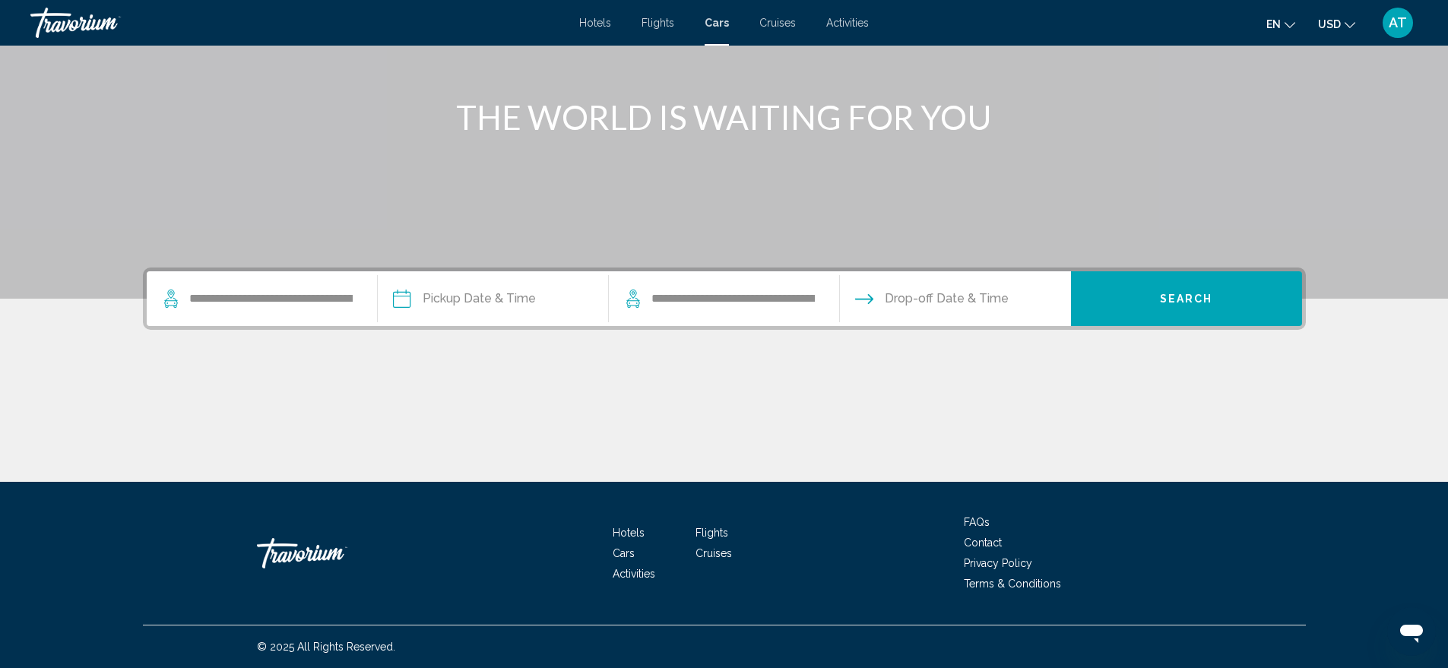
click at [458, 302] on input "Pickup date" at bounding box center [492, 300] width 237 height 59
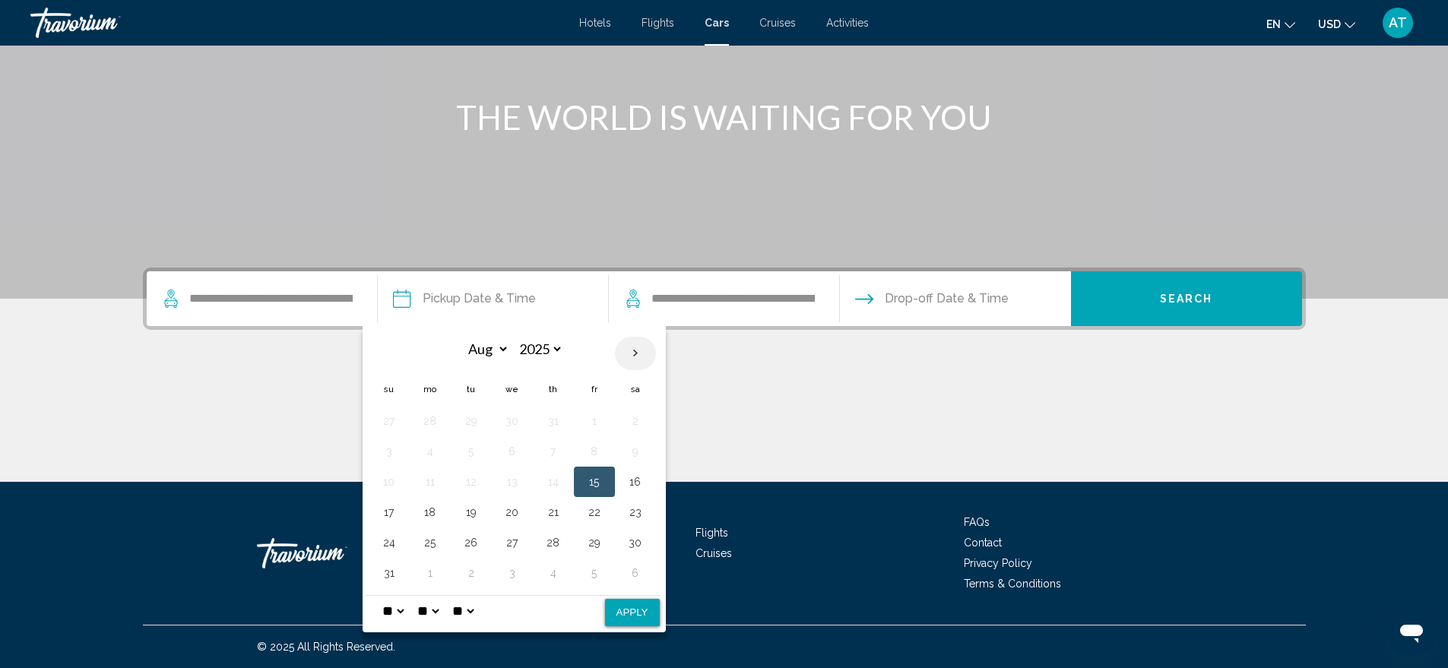
click at [639, 355] on th "Next month" at bounding box center [635, 353] width 41 height 33
select select "*"
click at [558, 452] on button "11" at bounding box center [553, 451] width 24 height 21
click at [398, 476] on button "14" at bounding box center [389, 481] width 24 height 21
click at [555, 452] on button "11" at bounding box center [553, 451] width 24 height 21
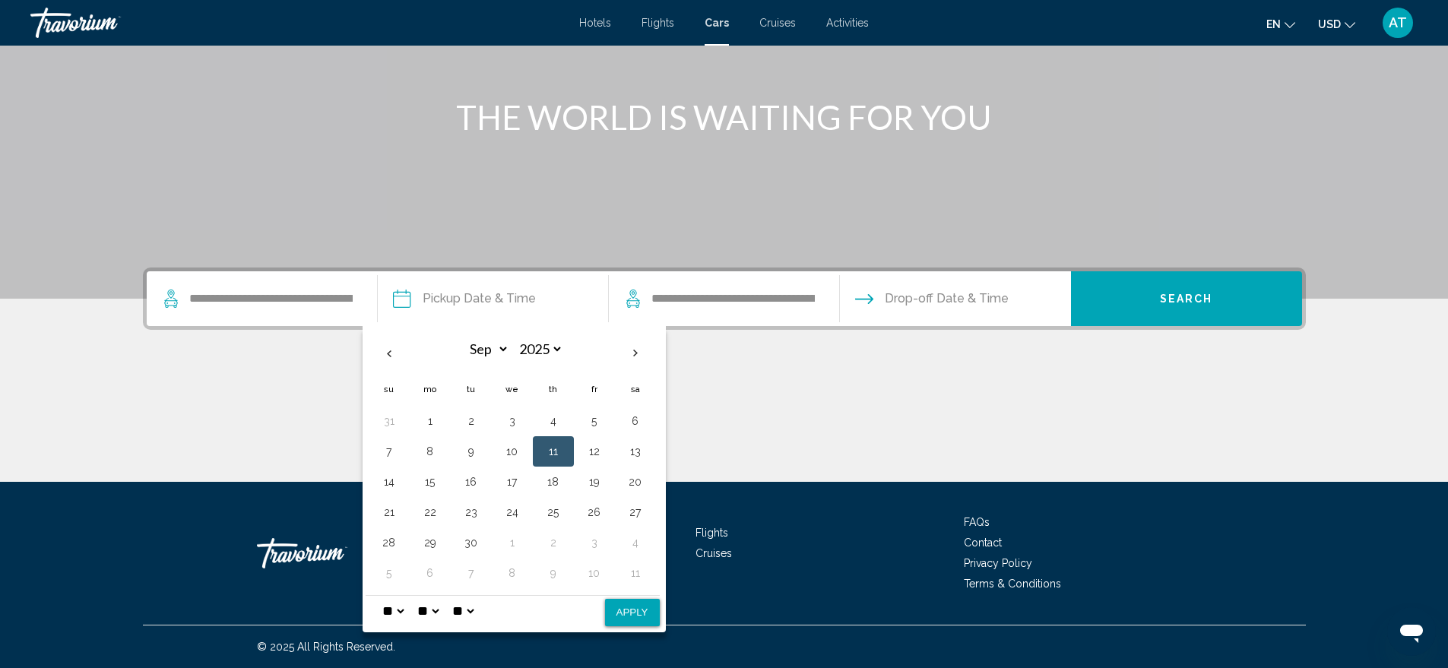
click at [627, 619] on button "Apply" at bounding box center [632, 612] width 55 height 27
type input "**********"
select select "*"
select select "**"
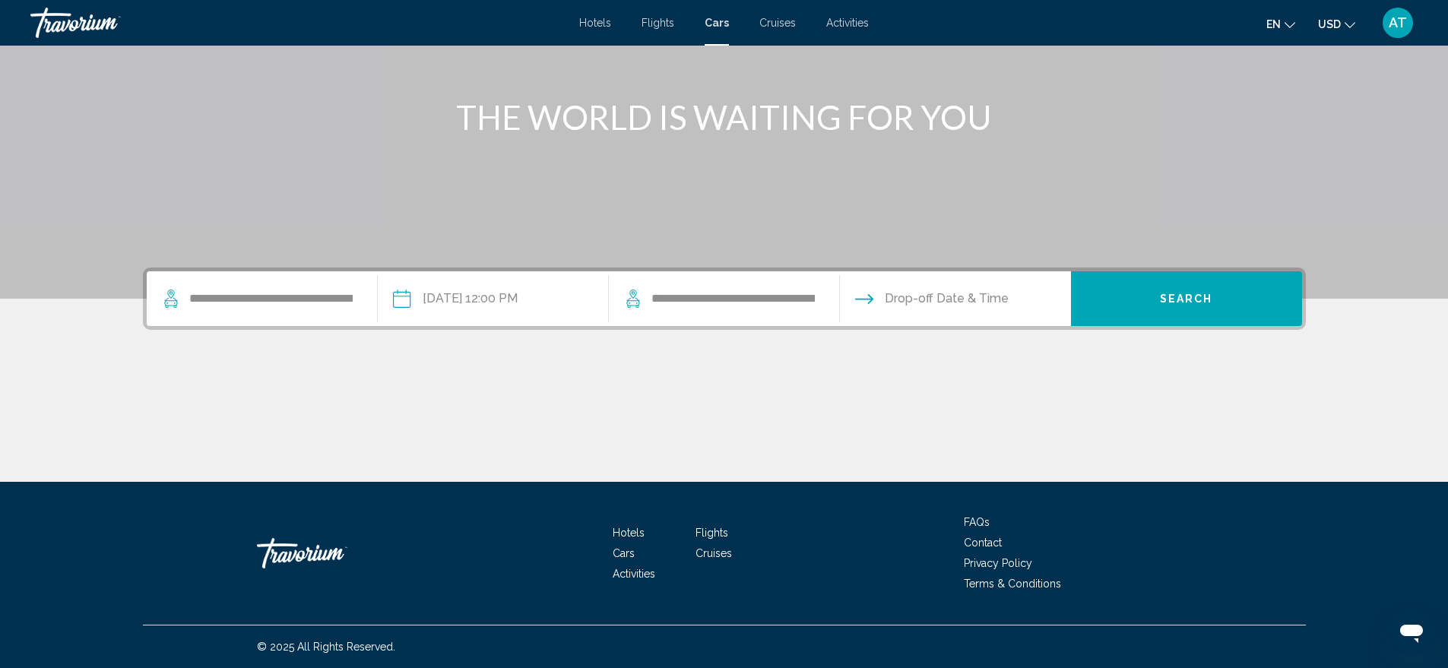
click at [915, 301] on input "Drop-off date" at bounding box center [954, 300] width 237 height 59
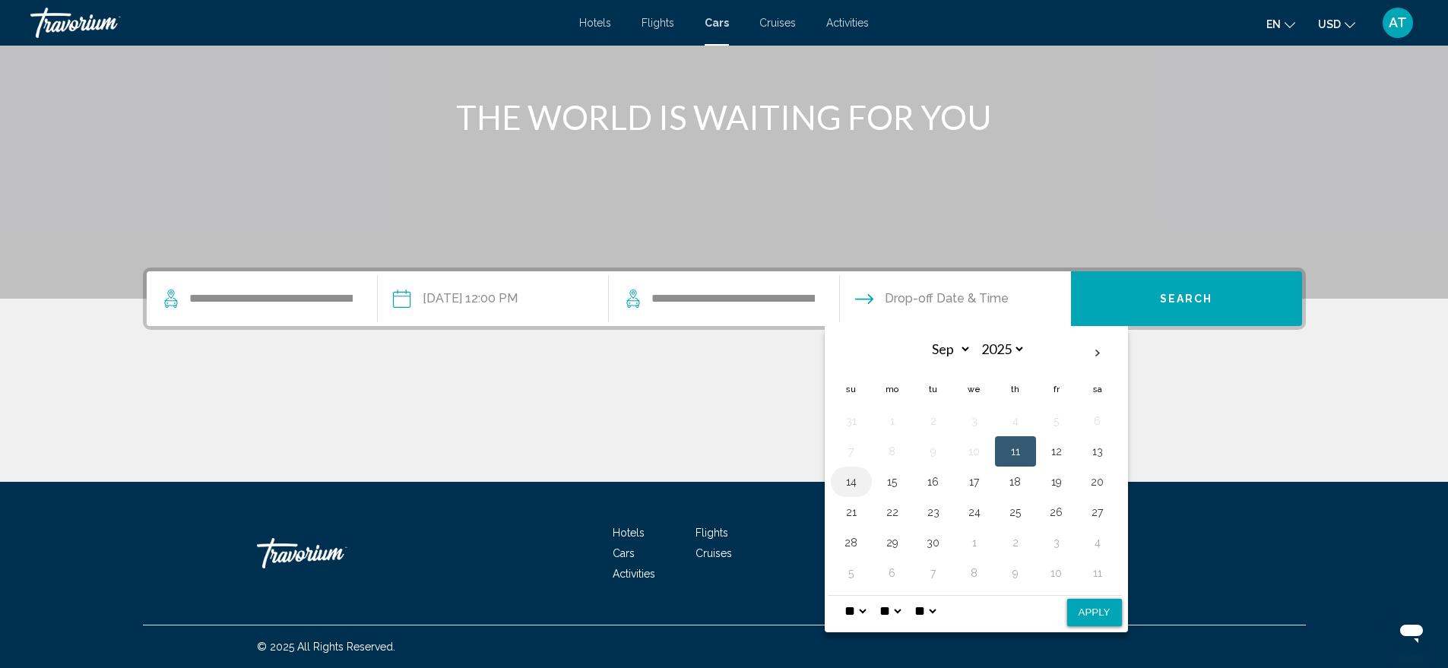
click at [857, 477] on button "14" at bounding box center [851, 481] width 24 height 21
click at [1098, 614] on button "Apply" at bounding box center [1094, 612] width 55 height 27
type input "**********"
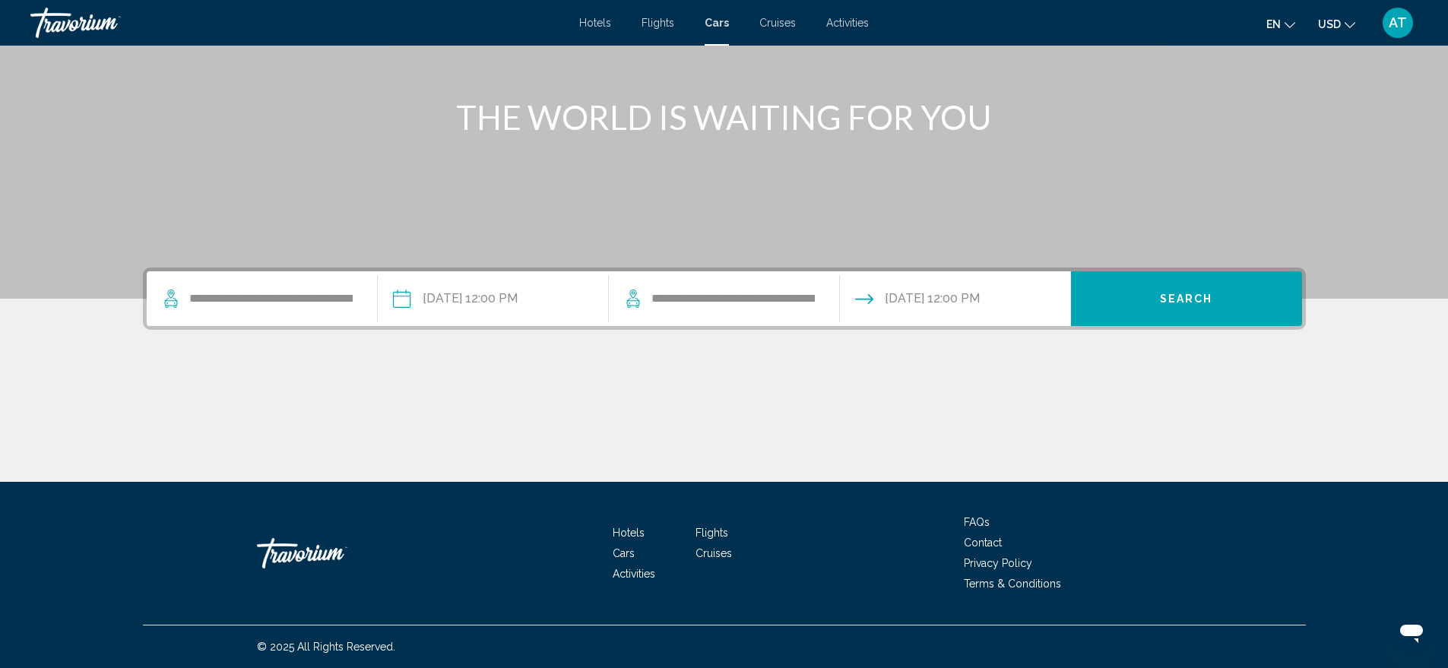
click at [1137, 296] on button "Search" at bounding box center [1186, 298] width 231 height 55
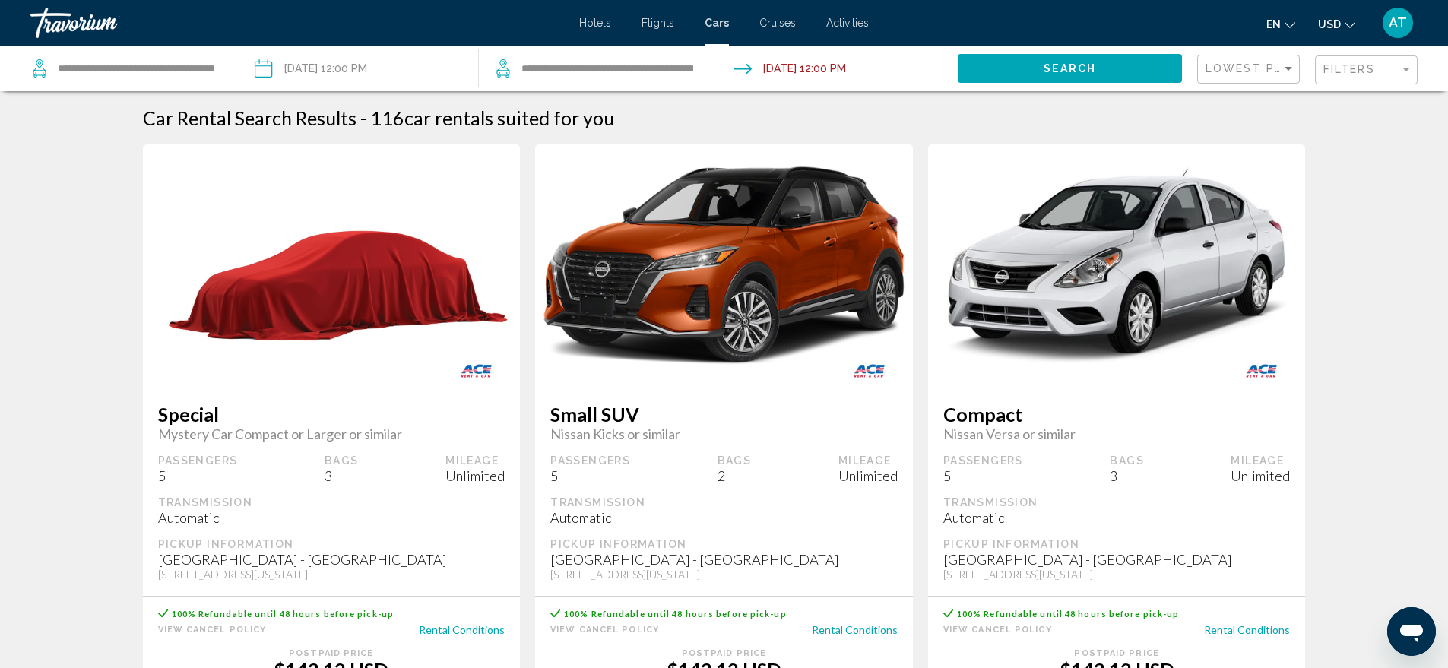
click at [667, 22] on span "Flights" at bounding box center [658, 23] width 33 height 12
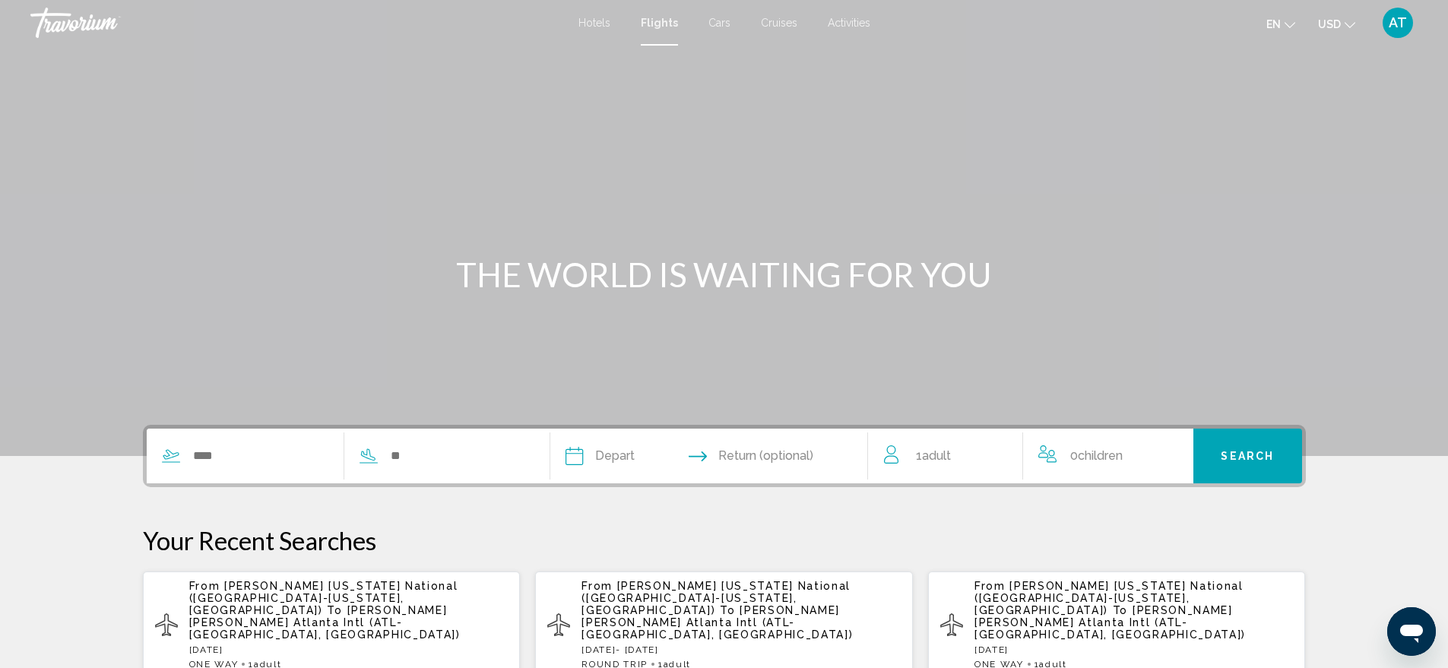
click at [1396, 22] on span "AT" at bounding box center [1398, 22] width 18 height 15
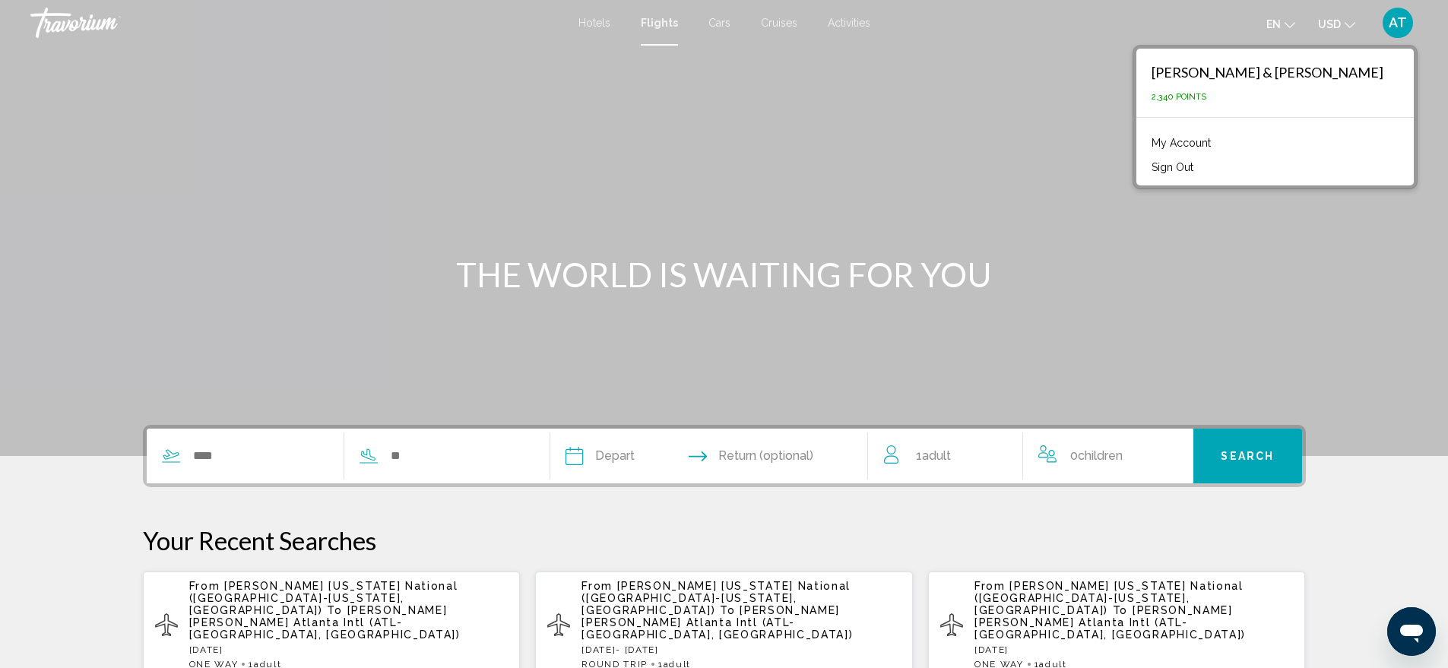
click at [1219, 144] on link "My Account" at bounding box center [1181, 143] width 74 height 20
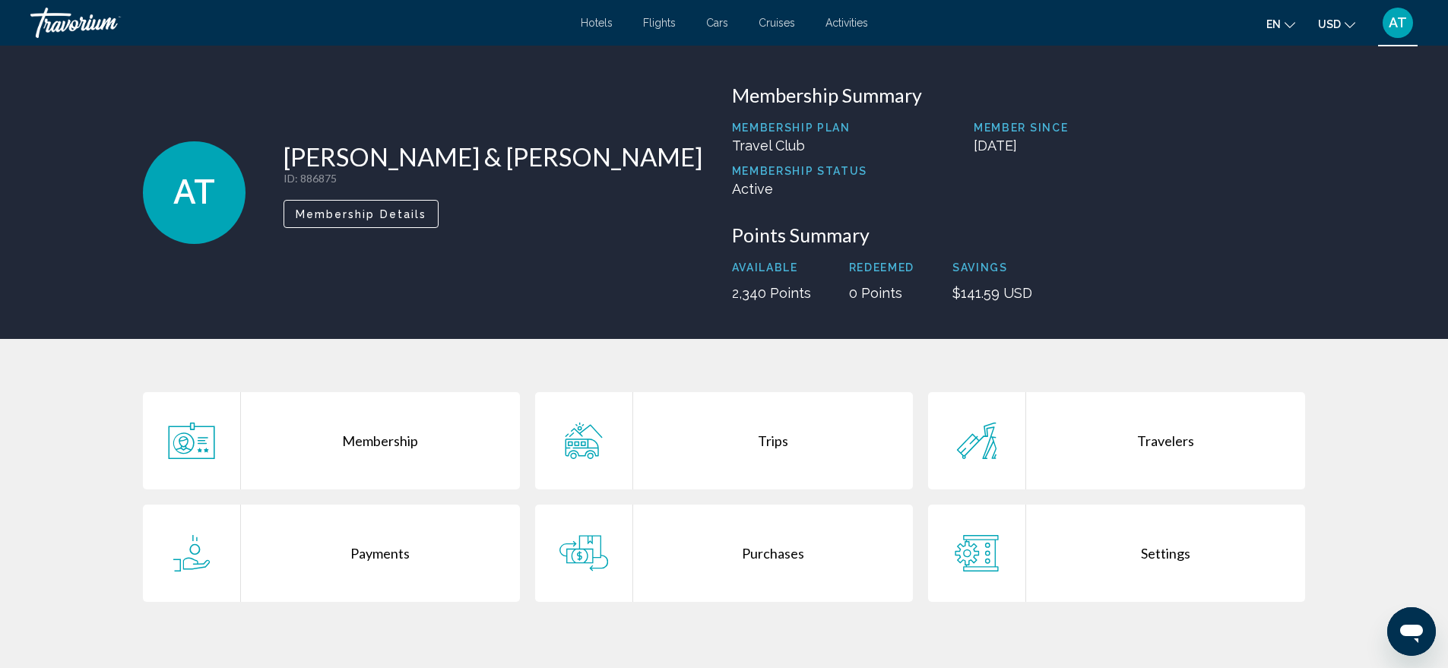
click at [589, 446] on icon "Main content" at bounding box center [583, 441] width 49 height 36
